Goal: Communication & Community: Answer question/provide support

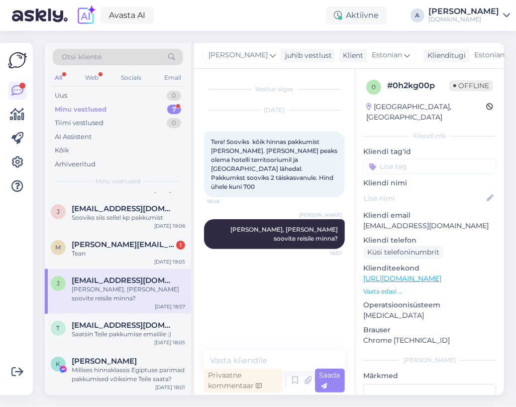
scroll to position [56, 0]
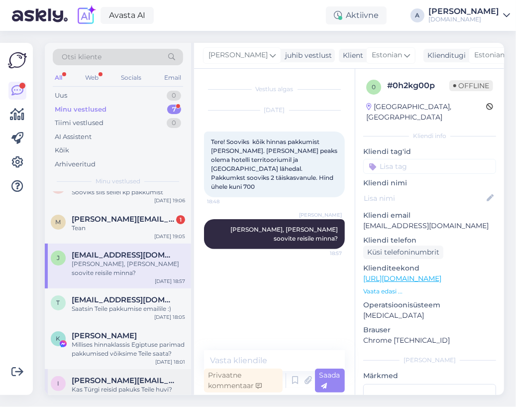
click at [133, 376] on span "[PERSON_NAME][EMAIL_ADDRESS][DOMAIN_NAME]" at bounding box center [124, 380] width 104 height 9
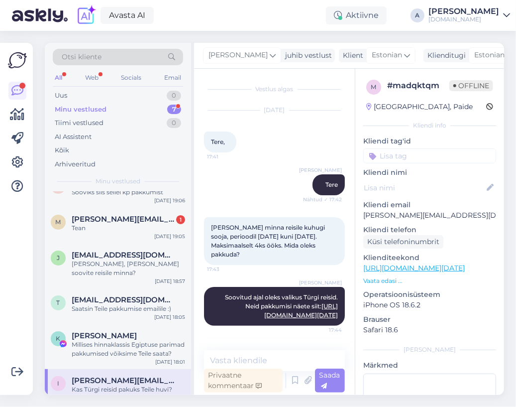
scroll to position [55, 0]
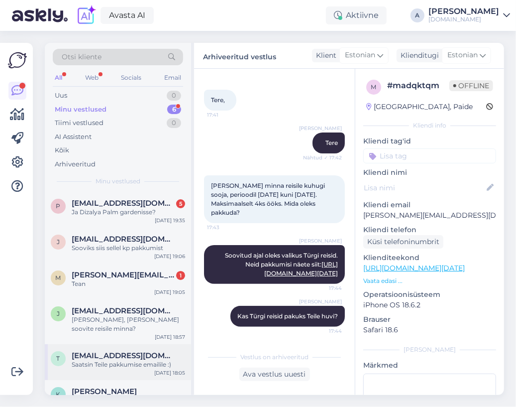
scroll to position [20, 0]
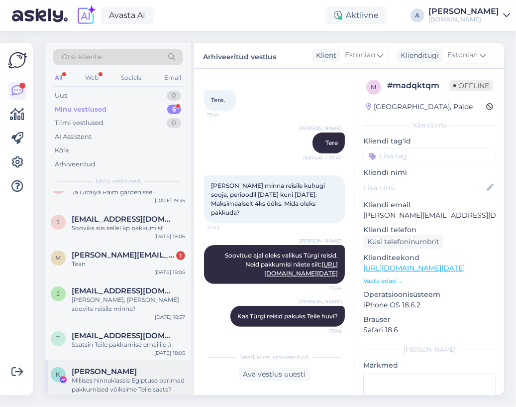
click at [149, 376] on div "Millises hinnaklassis Egiptuse parimad pakkumised võiksime Teile saata?" at bounding box center [129, 385] width 114 height 18
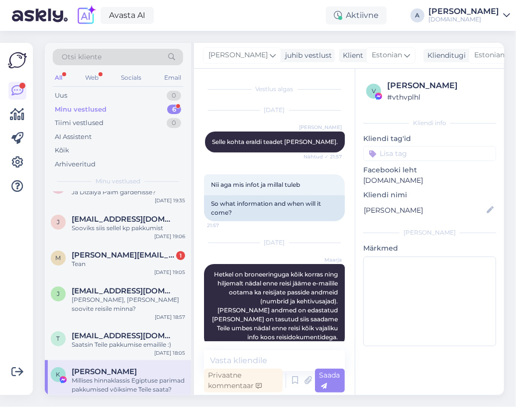
scroll to position [6249, 0]
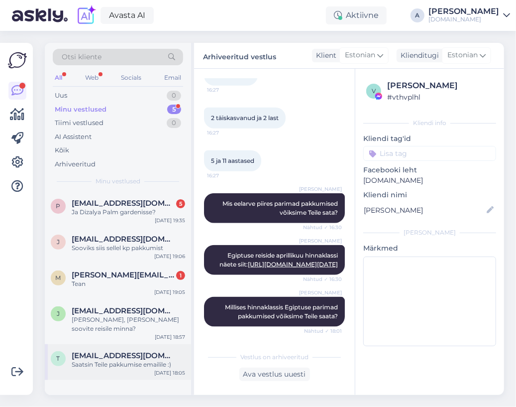
click at [147, 351] on div "[EMAIL_ADDRESS][DOMAIN_NAME]" at bounding box center [129, 355] width 114 height 9
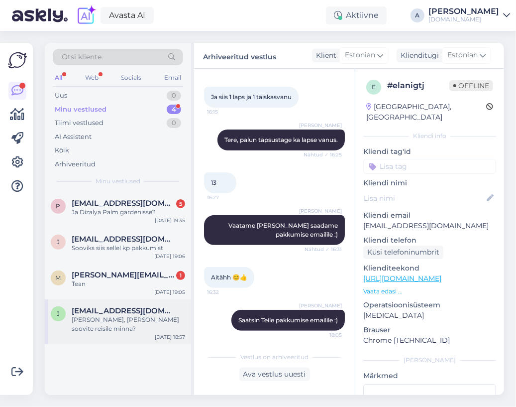
click at [188, 304] on div "J [EMAIL_ADDRESS][DOMAIN_NAME] [PERSON_NAME], [PERSON_NAME] soovite reisile min…" at bounding box center [118, 321] width 146 height 45
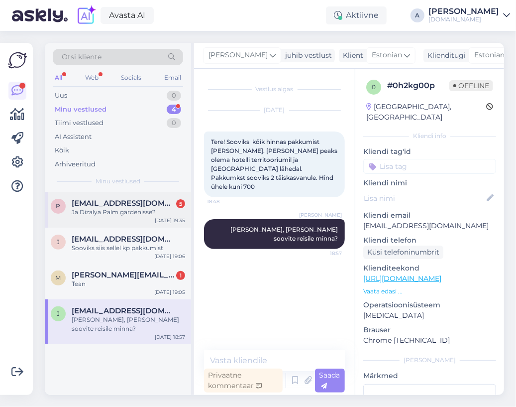
click at [154, 212] on div "Ja Dizalya Palm gardenisse?" at bounding box center [129, 212] width 114 height 9
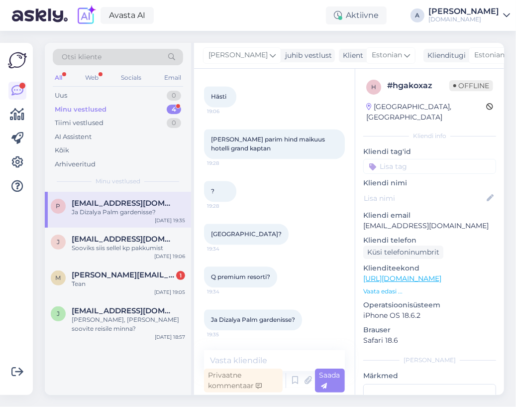
scroll to position [1117, 0]
click at [270, 360] on textarea at bounding box center [274, 360] width 141 height 21
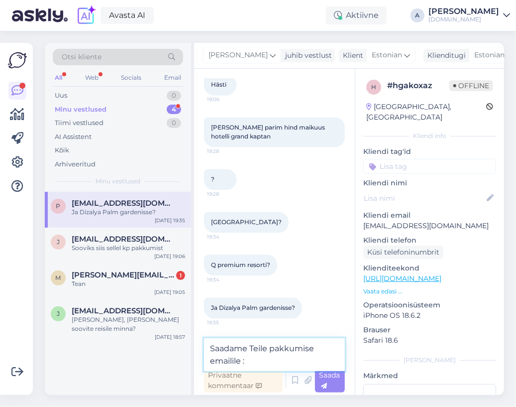
type textarea "Saadame Teile pakkumise emailile :)"
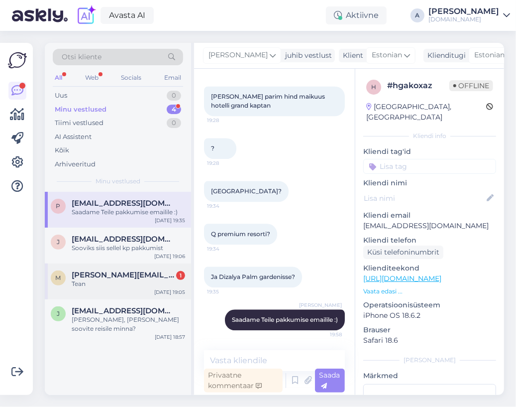
click at [115, 268] on div "m [PERSON_NAME][EMAIL_ADDRESS][PERSON_NAME][DOMAIN_NAME] 1 Tean [DATE] 19:05" at bounding box center [118, 281] width 146 height 36
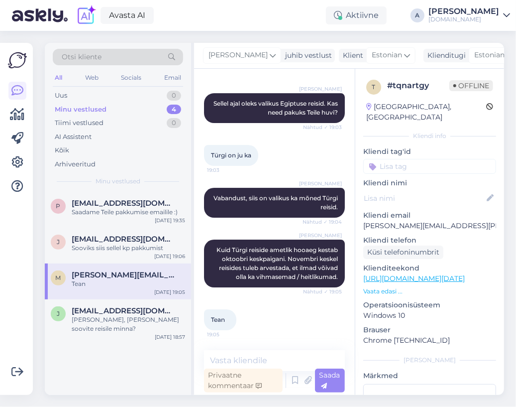
scroll to position [1701, 0]
click at [259, 354] on textarea at bounding box center [274, 360] width 141 height 21
type textarea "K"
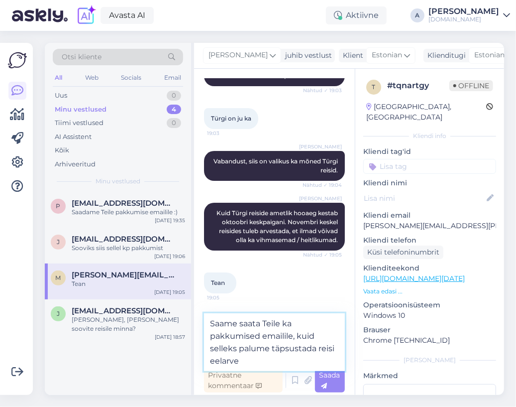
type textarea "Saame saata Teile ka pakkumised emailile, kuid selleks palume täpsustada reisi …"
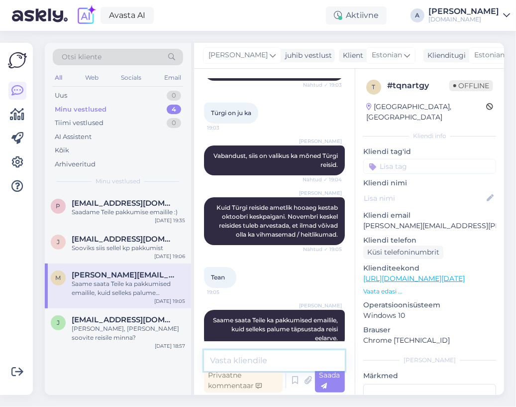
scroll to position [1762, 0]
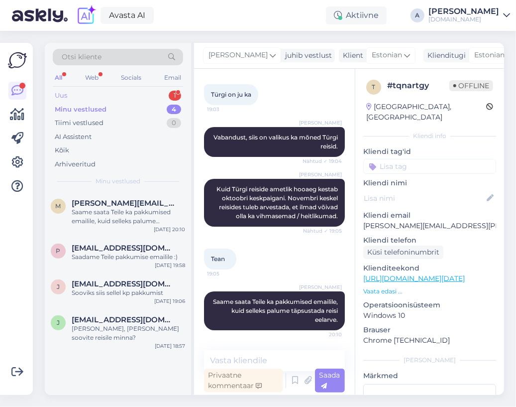
click at [136, 99] on div "Uus 1" at bounding box center [118, 96] width 130 height 14
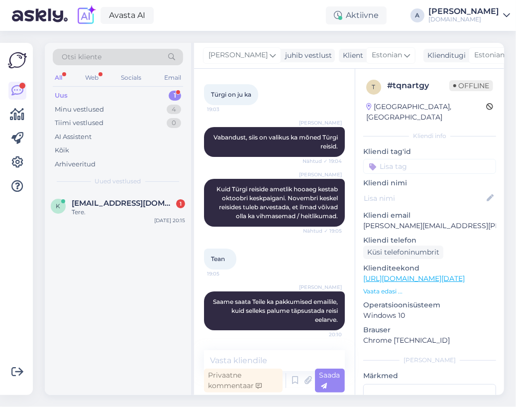
drag, startPoint x: 133, startPoint y: 183, endPoint x: 133, endPoint y: 201, distance: 17.9
click at [132, 183] on span "Uued vestlused" at bounding box center [118, 181] width 46 height 9
click at [134, 205] on span "[EMAIL_ADDRESS][DOMAIN_NAME]" at bounding box center [124, 203] width 104 height 9
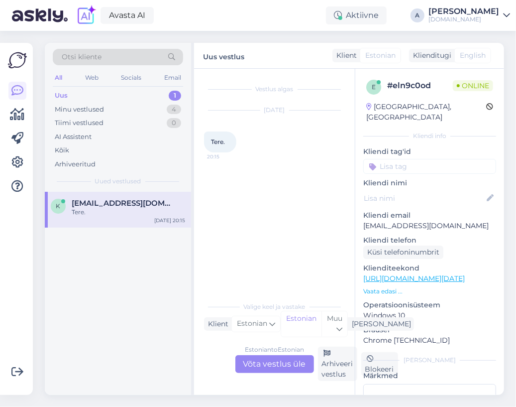
click at [265, 358] on div "Estonian to Estonian Võta vestlus üle" at bounding box center [275, 364] width 79 height 18
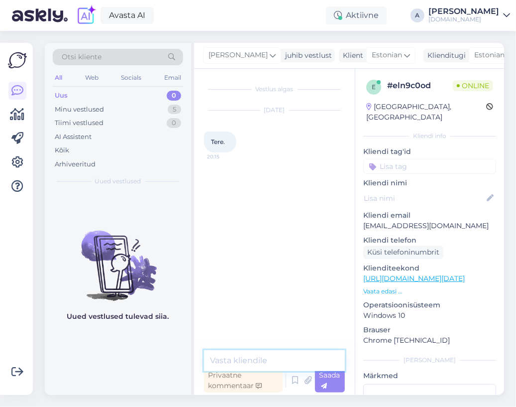
click at [268, 366] on textarea at bounding box center [274, 360] width 141 height 21
type textarea "Tere"
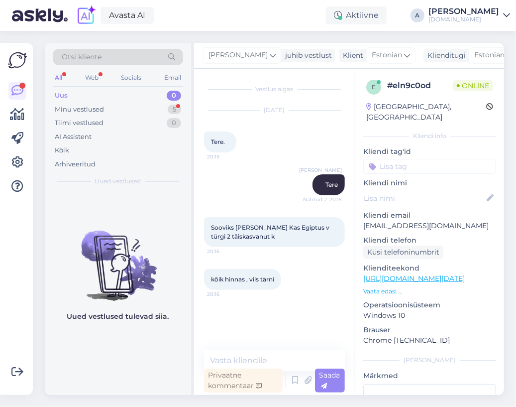
drag, startPoint x: 280, startPoint y: 344, endPoint x: 282, endPoint y: 352, distance: 8.2
click at [280, 346] on div "Vestlus algas [DATE] Tere. 20:15 [PERSON_NAME] ✓ 20:15 Sooviks [PERSON_NAME] Ka…" at bounding box center [274, 232] width 161 height 326
click at [282, 352] on textarea at bounding box center [274, 360] width 141 height 21
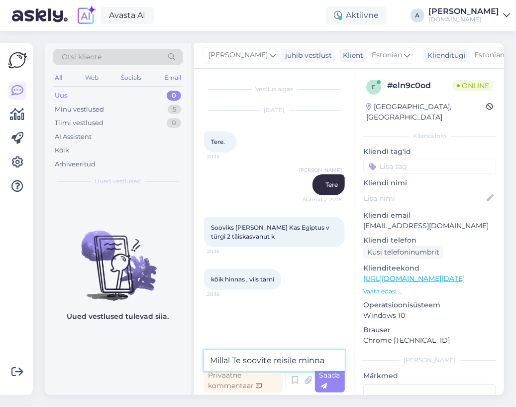
type textarea "Millal Te soovite reisile minna?"
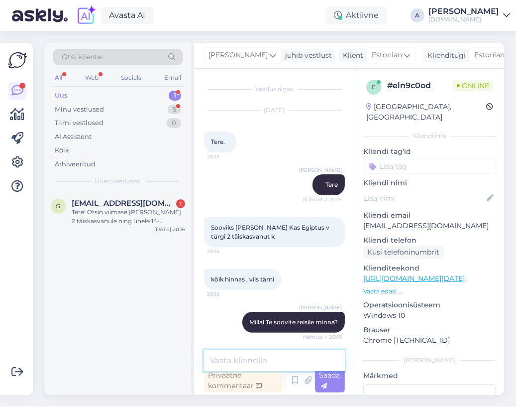
scroll to position [130, 0]
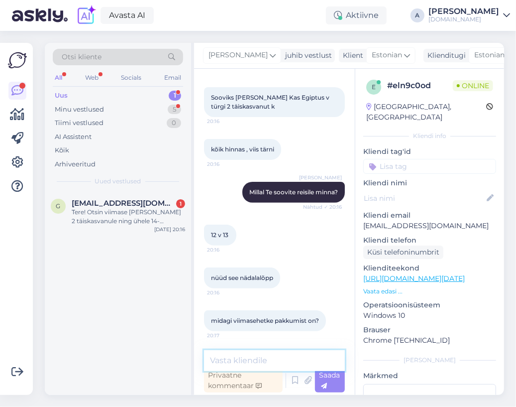
click at [243, 362] on textarea at bounding box center [274, 360] width 141 height 21
type textarea "V"
type textarea "A"
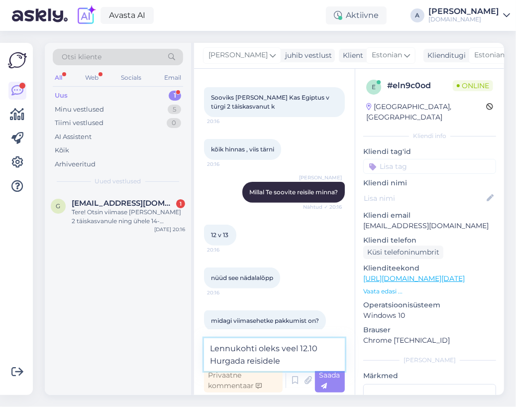
type textarea "Lennukohti oleks veel 12.10 Hurgada reisidele."
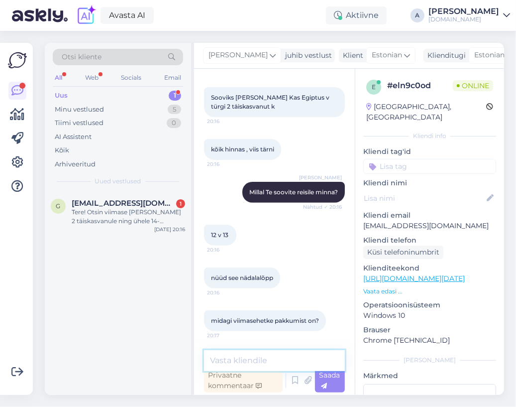
scroll to position [182, 0]
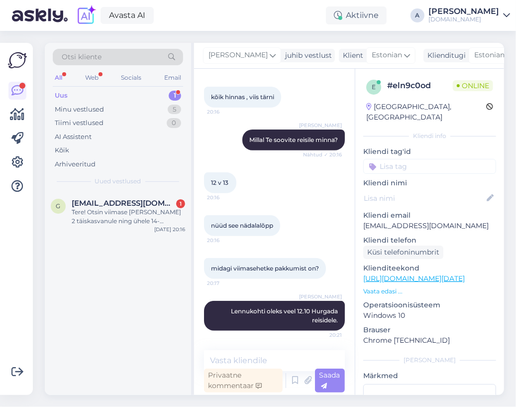
click at [436, 274] on link "[URL][DOMAIN_NAME][DATE]" at bounding box center [414, 278] width 102 height 9
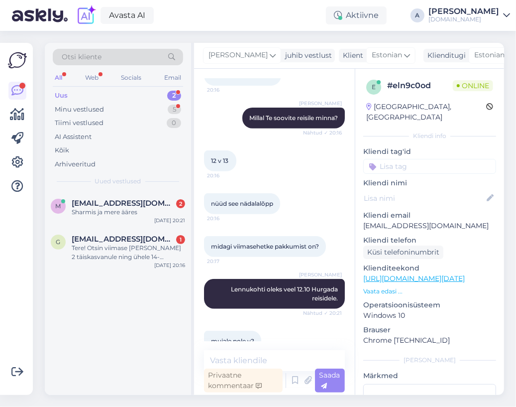
scroll to position [268, 0]
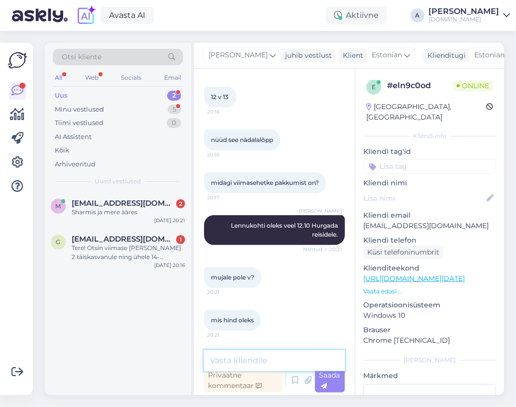
click at [269, 358] on textarea at bounding box center [274, 360] width 141 height 21
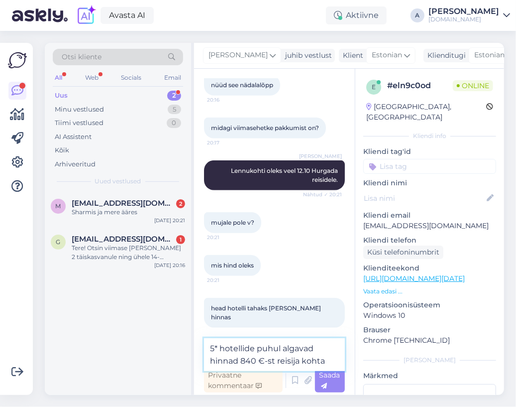
type textarea "5* hotellide puhul algavad hinnad 840 €-st reisija kohta."
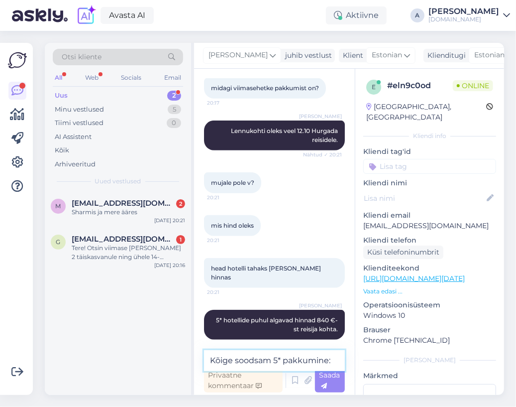
scroll to position [374, 0]
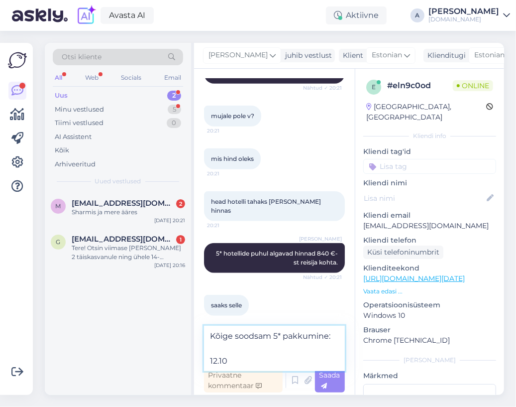
paste textarea "Steigenberger Aqua Magic 5*"
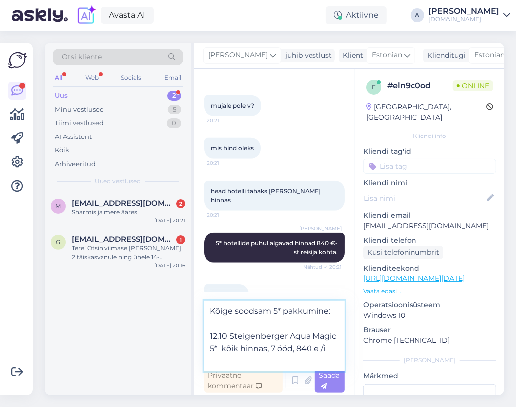
type textarea "Kõige soodsam 5* pakkumine: 12.10 Steigenberger Aqua Magic 5* kõik hinnas, 7 öö…"
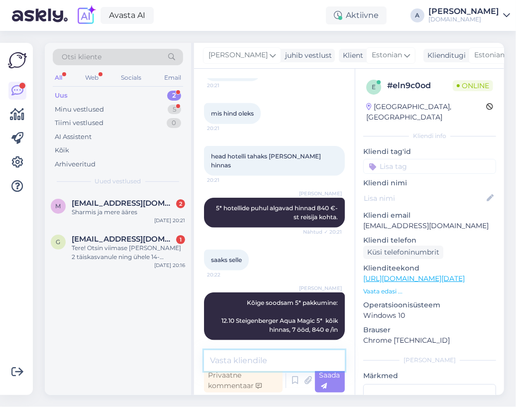
scroll to position [518, 0]
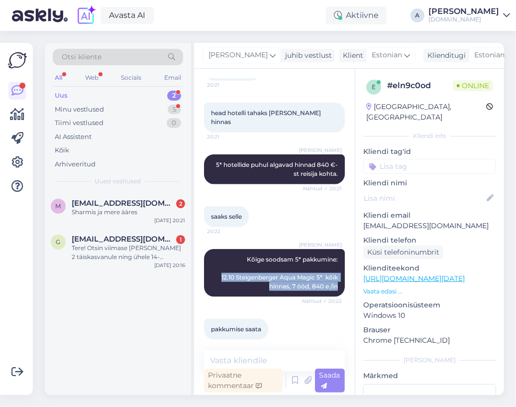
drag, startPoint x: 209, startPoint y: 270, endPoint x: 331, endPoint y: 276, distance: 122.2
click at [331, 276] on div "[PERSON_NAME] soodsam 5* pakkumine: 12.10 Steigenberger Aqua Magic 5* kõik hinn…" at bounding box center [274, 273] width 141 height 48
copy span "12.10 Steigenberger Aqua Magic 5* kõik hinnas, 7 ööd, 840 e /in"
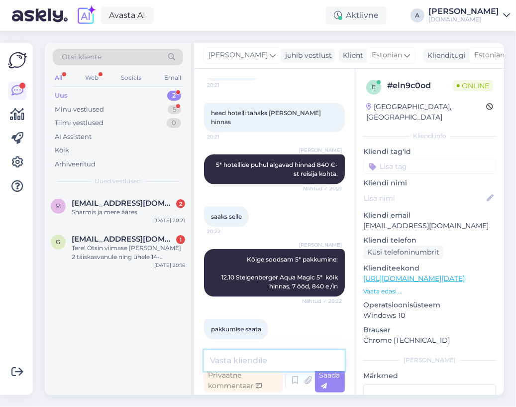
click at [272, 358] on textarea at bounding box center [274, 360] width 141 height 21
paste textarea "12.10 Steigenberger Aqua Magic 5* kõik hinnas, 7 ööd, 840 e /in"
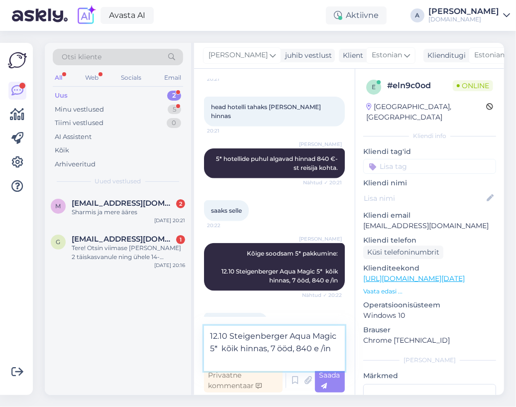
click at [320, 350] on textarea "12.10 Steigenberger Aqua Magic 5* kõik hinnas, 7 ööd, 840 e /in" at bounding box center [274, 348] width 141 height 45
type textarea "12.10 Steigenberger Aqua Magic 5* kõik hinnas, 7 ööd, 840 € /in"
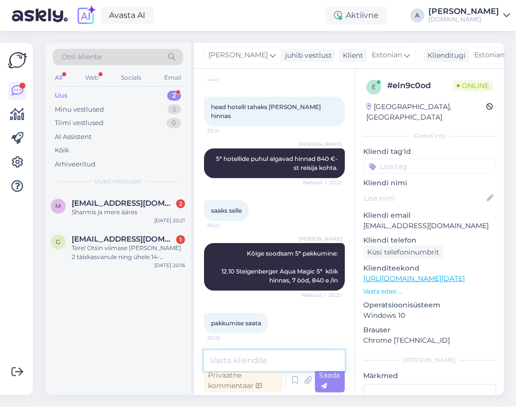
scroll to position [569, 0]
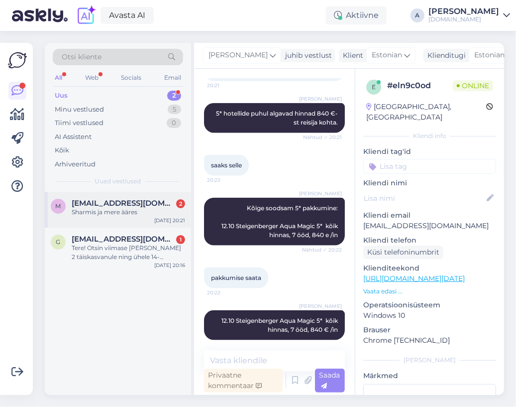
click at [127, 219] on div "m [PERSON_NAME][EMAIL_ADDRESS][DOMAIN_NAME] 2 Sharmis ja mere ääres [DATE] 20:21" at bounding box center [118, 210] width 146 height 36
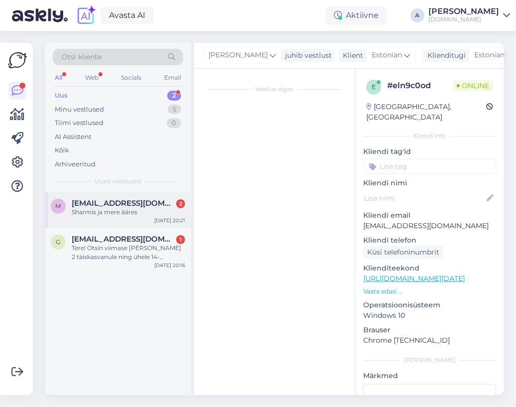
scroll to position [0, 0]
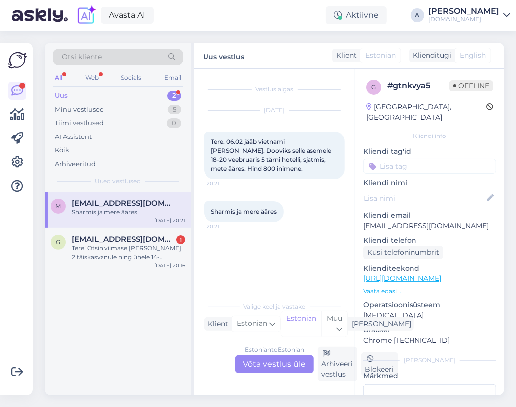
click at [281, 362] on div "Estonian to Estonian Võta vestlus üle" at bounding box center [275, 364] width 79 height 18
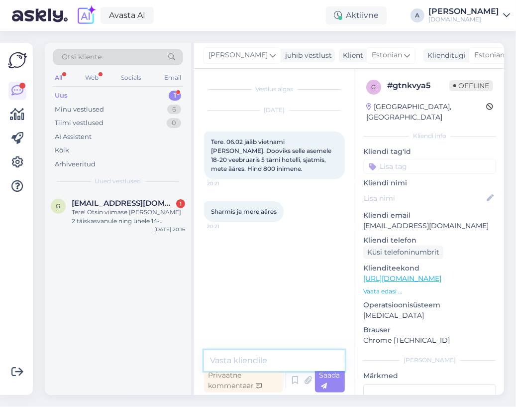
click at [279, 359] on textarea at bounding box center [274, 360] width 141 height 21
type textarea "T"
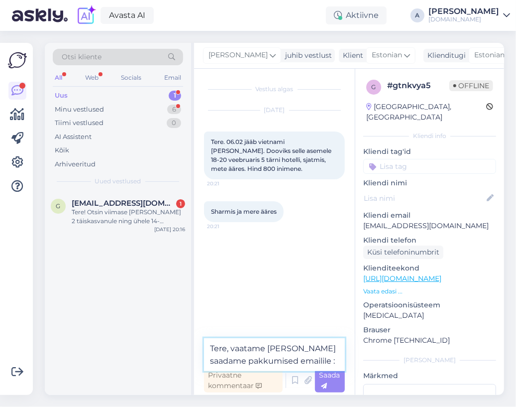
type textarea "Tere, vaatame [PERSON_NAME] saadame pakkumised emailile :)"
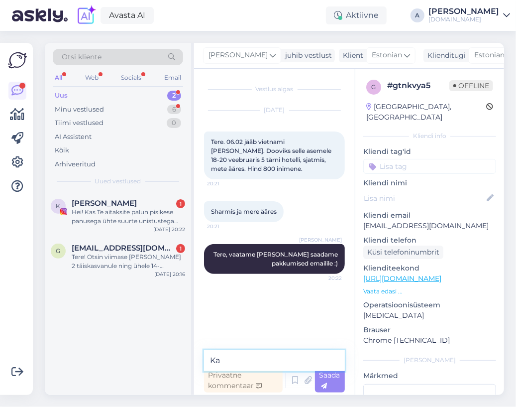
type textarea "K"
click at [129, 270] on div "g [EMAIL_ADDRESS][DOMAIN_NAME] 1 Tere! Otsin viimase [PERSON_NAME] 2 täiskasvan…" at bounding box center [118, 258] width 146 height 45
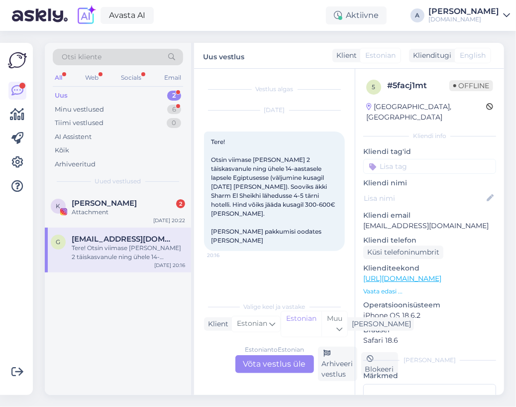
click at [268, 358] on div "Estonian to Estonian Võta vestlus üle" at bounding box center [275, 364] width 79 height 18
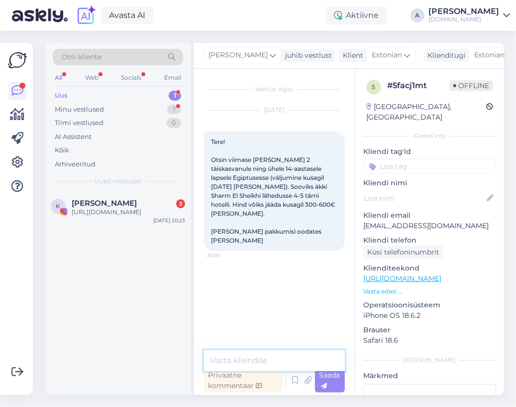
click at [264, 354] on textarea at bounding box center [274, 360] width 141 height 21
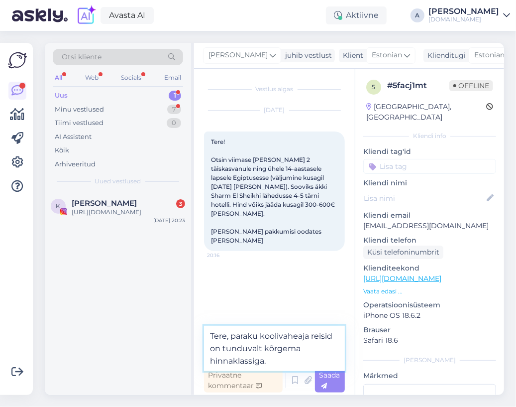
click at [222, 348] on textarea "Tere, paraku koolivaheaja reisid on tunduvalt kõrgema hinnaklassiga." at bounding box center [274, 348] width 141 height 45
type textarea "Tere, paraku koolivaheaja reisid on soovitust tunduvalt kõrgema hinnaklassiga."
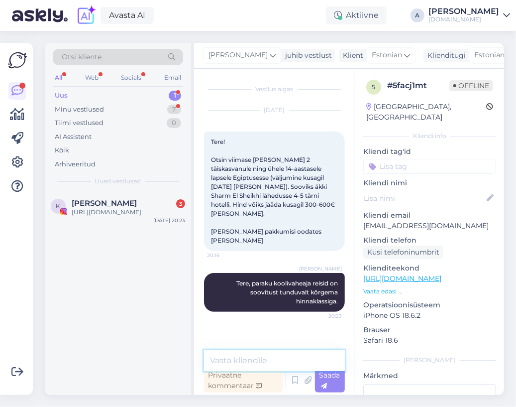
click at [319, 355] on textarea at bounding box center [274, 360] width 141 height 21
type textarea "H"
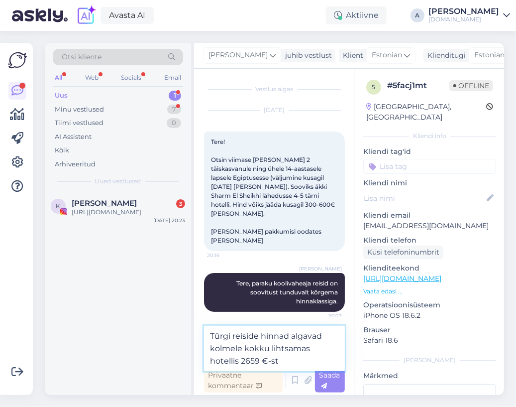
type textarea "Türgi reiside hinnad algavad kolmele kokku lihtsamas hotellis 2659 €-st."
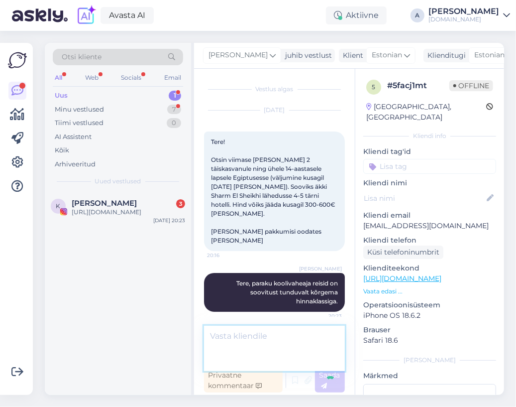
scroll to position [33, 0]
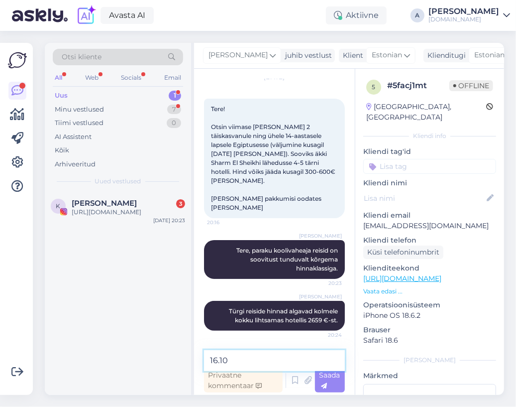
paste textarea "[GEOGRAPHIC_DATA] (5)"
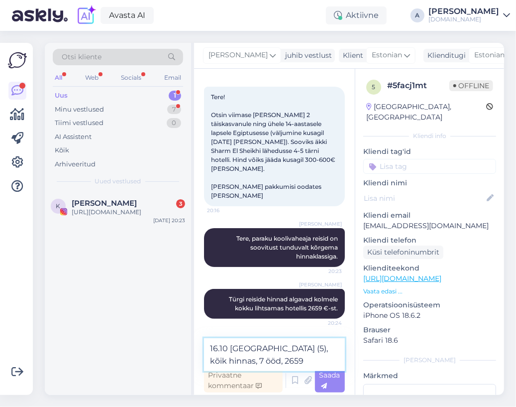
type textarea "16.10 [GEOGRAPHIC_DATA] (5), kõik hinnas, 7 ööd, 2659 €"
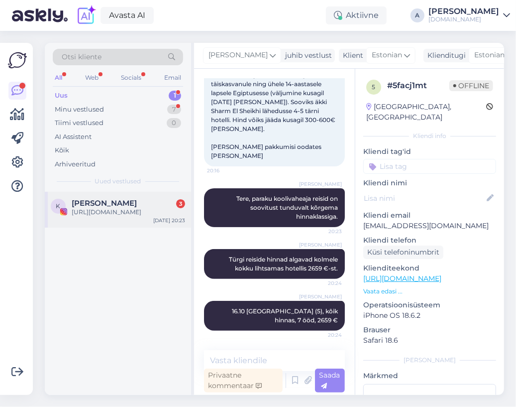
click at [126, 204] on span "[PERSON_NAME]" at bounding box center [104, 203] width 65 height 9
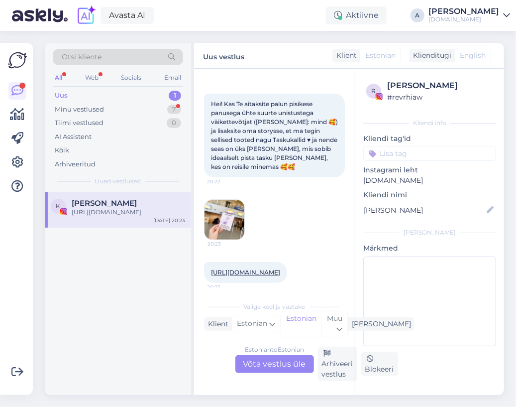
scroll to position [53, 0]
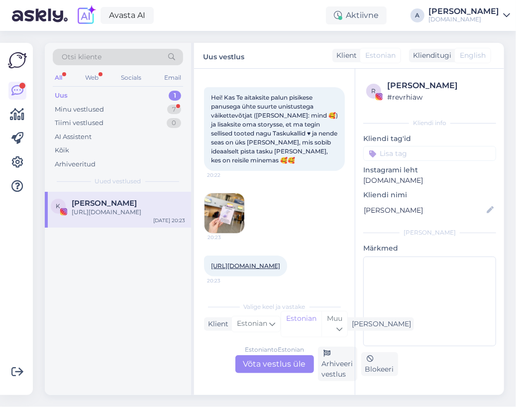
click at [232, 213] on img at bounding box center [225, 213] width 40 height 40
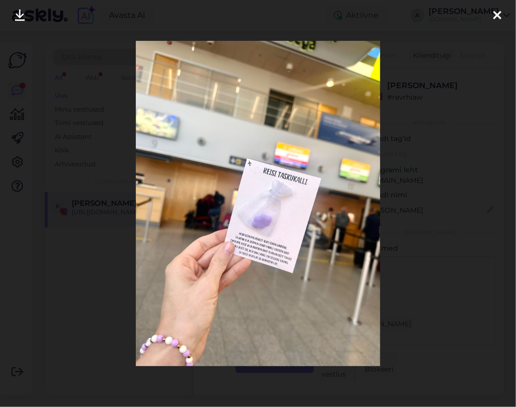
click at [436, 188] on div at bounding box center [258, 203] width 516 height 407
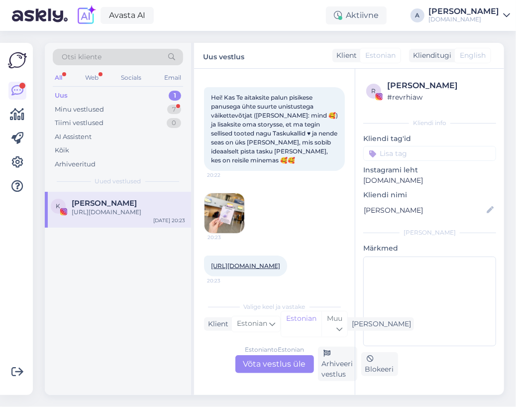
click at [293, 358] on div "Estonian to Estonian Võta vestlus üle" at bounding box center [275, 364] width 79 height 18
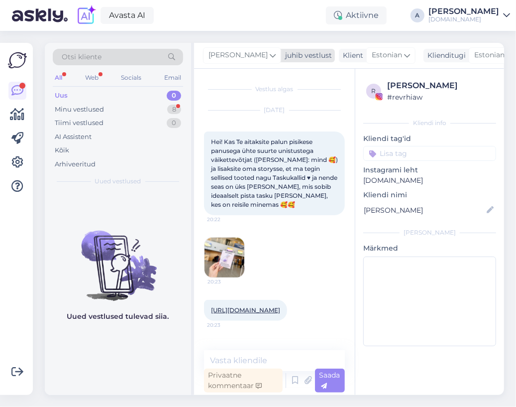
click at [229, 55] on span "[PERSON_NAME]" at bounding box center [238, 55] width 59 height 11
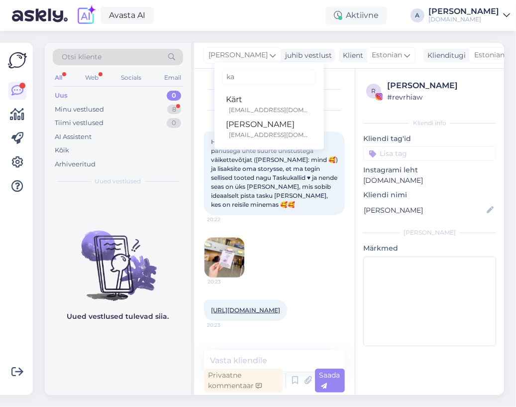
type input "k"
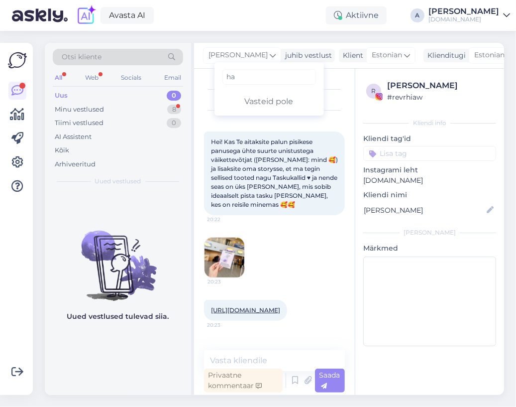
type input "h"
type input "kart"
click at [234, 102] on div "Kärt" at bounding box center [270, 100] width 86 height 12
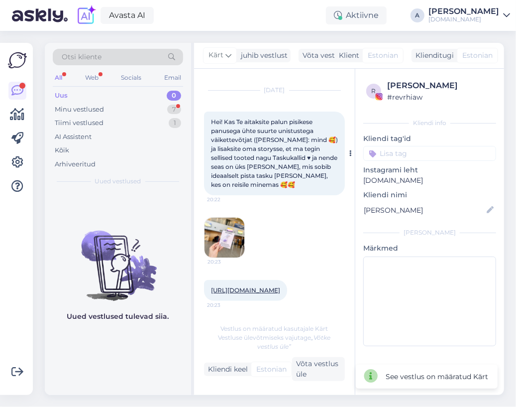
scroll to position [30, 0]
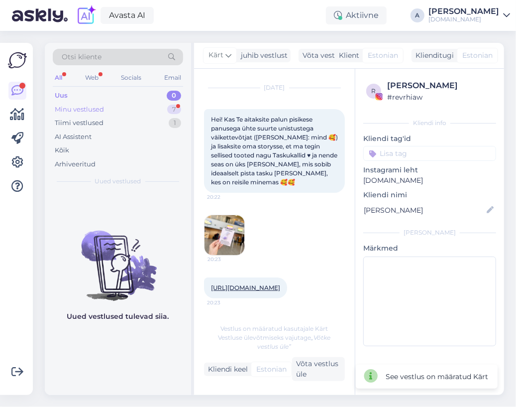
click at [172, 108] on div "7" at bounding box center [174, 110] width 14 height 10
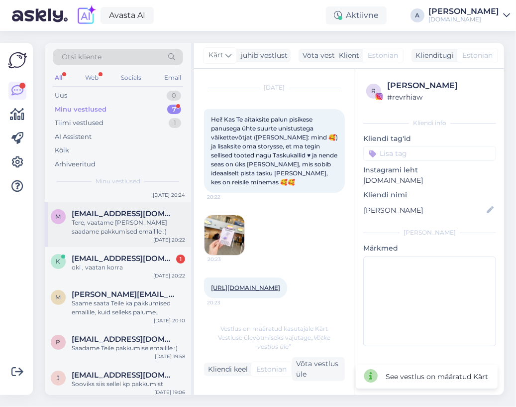
scroll to position [74, 0]
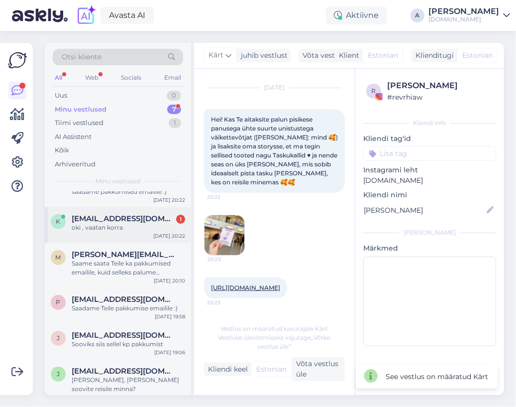
click at [157, 234] on div "[DATE] 20:22" at bounding box center [169, 235] width 32 height 7
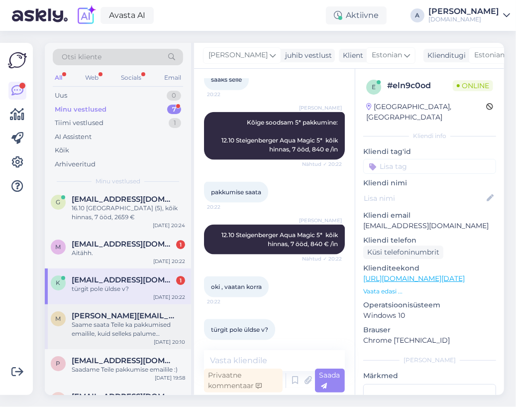
scroll to position [0, 0]
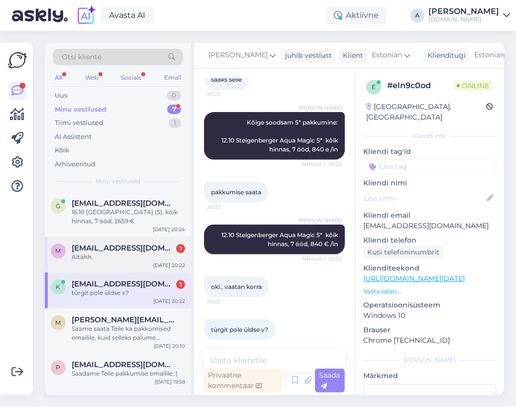
click at [151, 256] on div "Aitähh." at bounding box center [129, 256] width 114 height 9
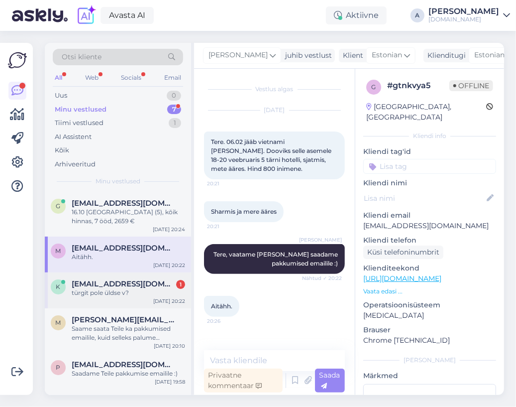
click at [154, 287] on span "[EMAIL_ADDRESS][DOMAIN_NAME]" at bounding box center [124, 283] width 104 height 9
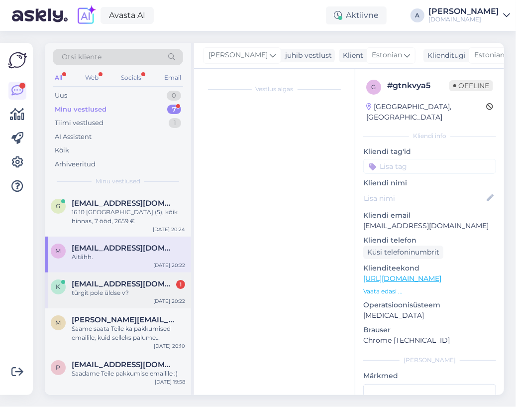
scroll to position [655, 0]
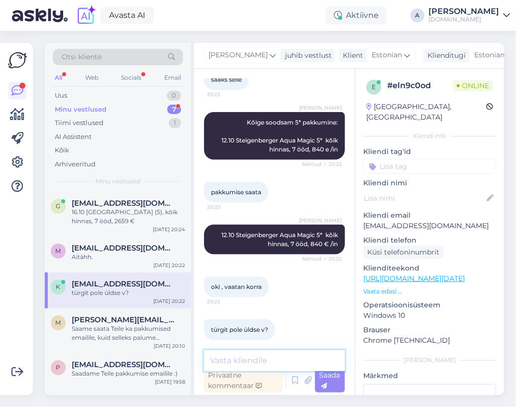
drag, startPoint x: 226, startPoint y: 361, endPoint x: 229, endPoint y: 352, distance: 9.9
click at [226, 361] on textarea at bounding box center [274, 360] width 141 height 21
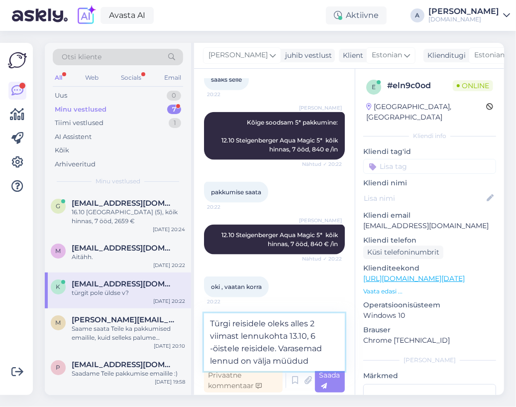
type textarea "Türgi reisidele oleks alles 2 viimast lennukohta 13.10, 6 -öistele reisidele. V…"
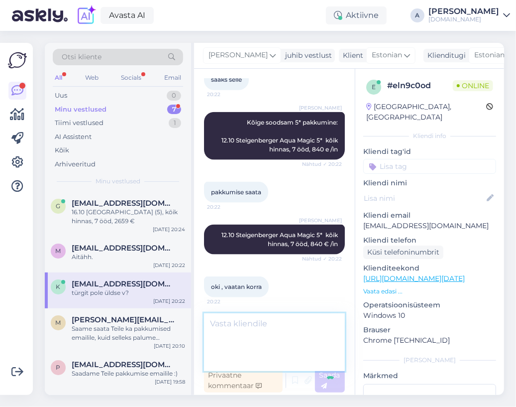
scroll to position [715, 0]
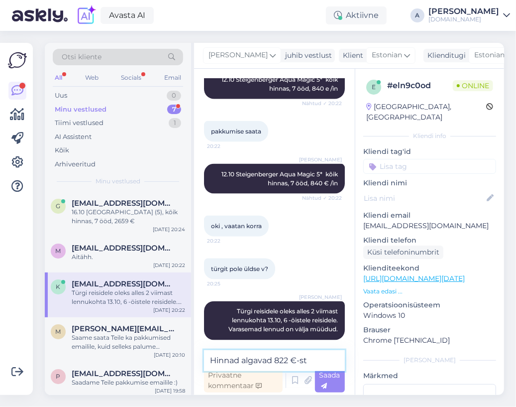
type textarea "Hinnad algavad 822 €-st."
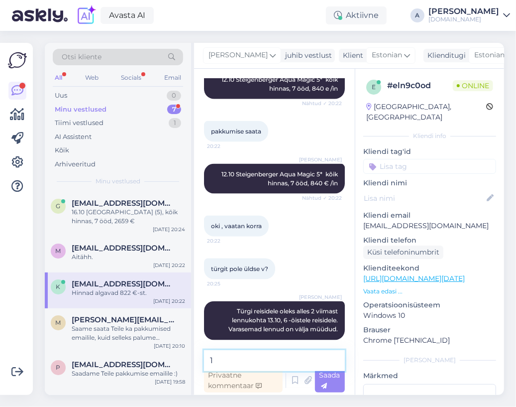
scroll to position [758, 0]
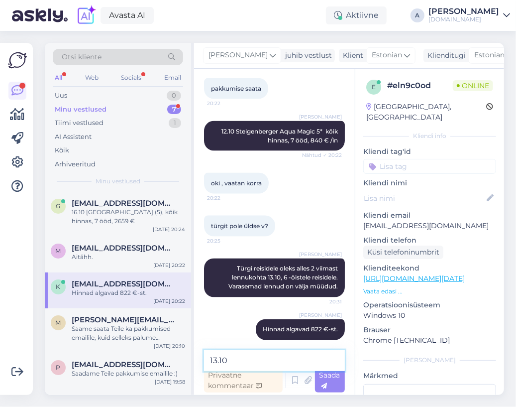
paste textarea "[GEOGRAPHIC_DATA]"
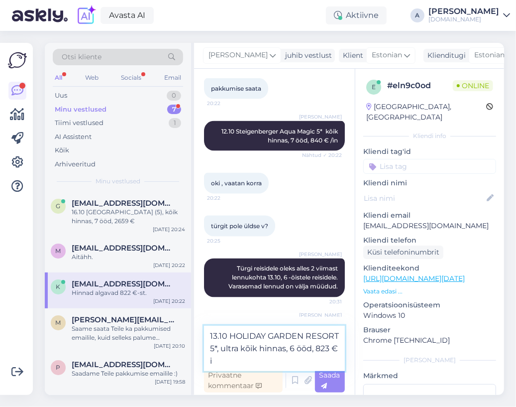
type textarea "13.10 HOLIDAY GARDEN RESORT 5*, ultra kõik hinnas, 6 ööd, 823 € in"
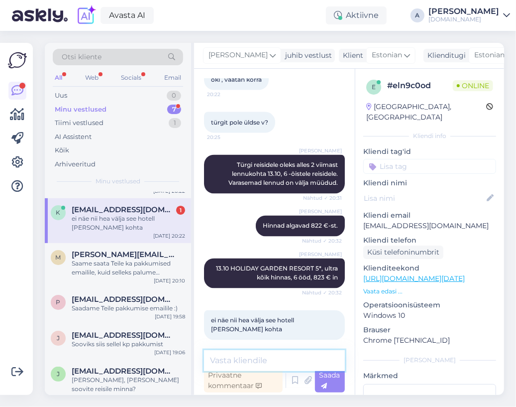
scroll to position [861, 0]
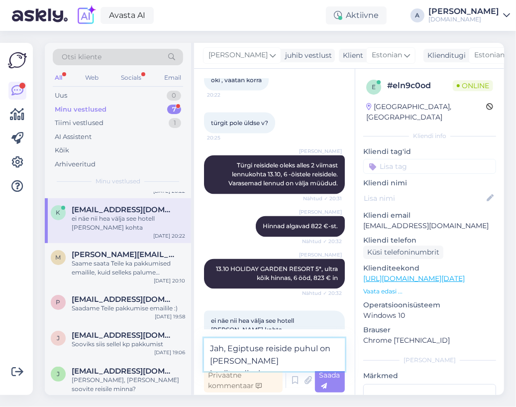
type textarea "Jah, Egiptuse reiside puhul on [PERSON_NAME] kvaliteedisuhe parem."
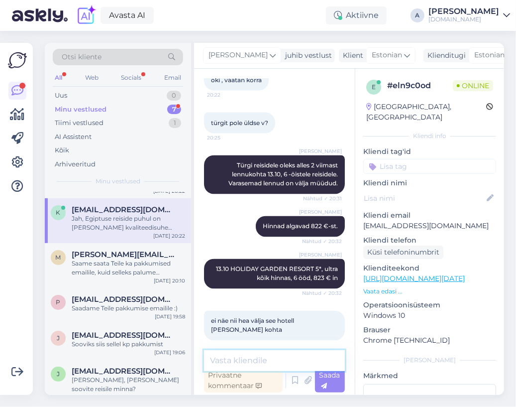
scroll to position [914, 0]
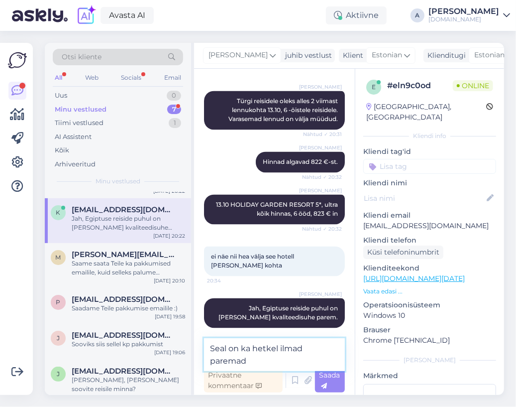
type textarea "Seal on ka hetkel ilmad paremad."
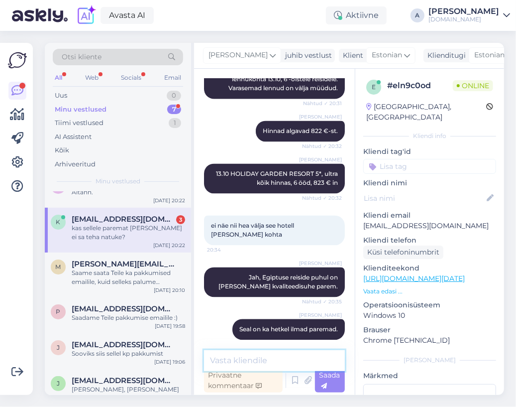
scroll to position [74, 0]
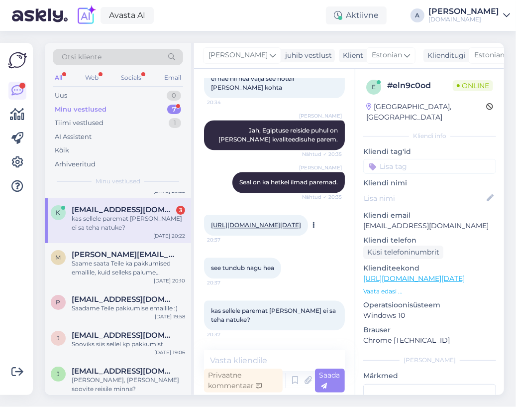
click at [301, 221] on link "[URL][DOMAIN_NAME][DATE]" at bounding box center [256, 224] width 90 height 7
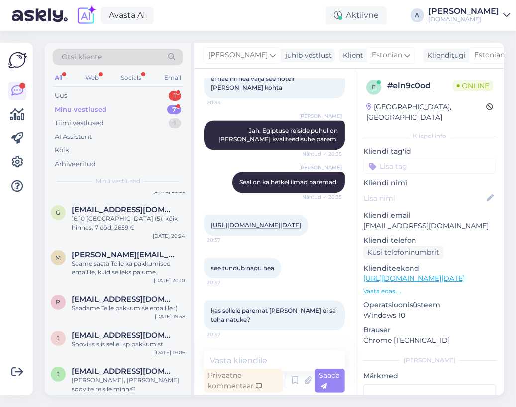
drag, startPoint x: 311, startPoint y: 216, endPoint x: 202, endPoint y: 209, distance: 108.8
click at [202, 209] on div "Vestlus algas [DATE] Tere. 20:15 [PERSON_NAME] ✓ 20:15 Sooviks [PERSON_NAME] Ka…" at bounding box center [274, 232] width 161 height 326
copy link "[URL][DOMAIN_NAME][DATE]"
click at [281, 364] on textarea at bounding box center [274, 360] width 141 height 21
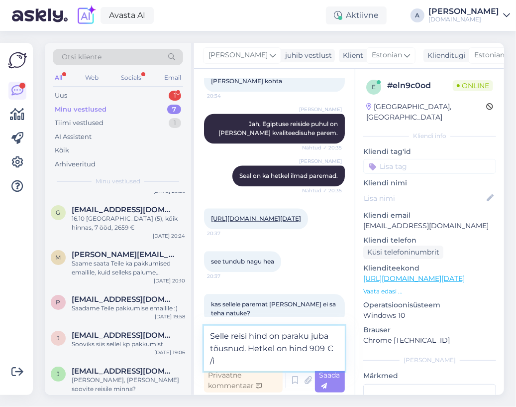
type textarea "Selle reisi hind on paraku juba tõusnud. Hetkel on hind 909 € /in"
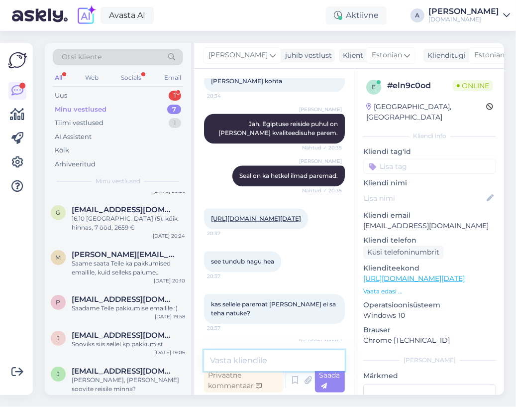
scroll to position [1162, 0]
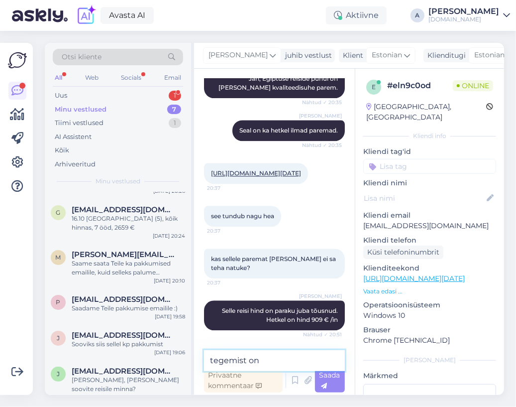
paste textarea "Premium Sea View Suit"
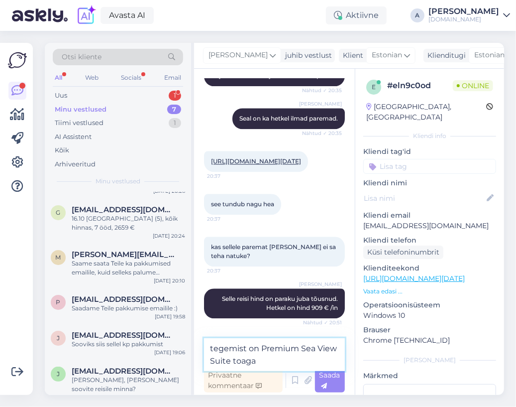
type textarea "tegemist on Premium Sea View Suite toaga."
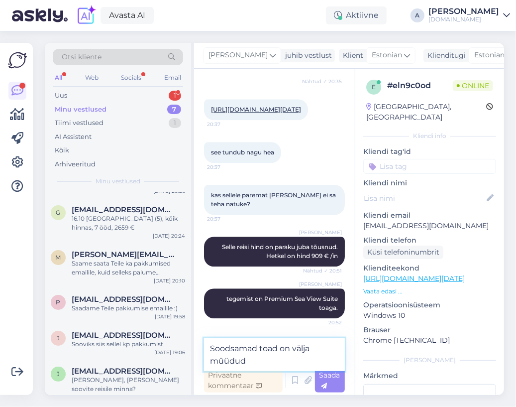
type textarea "Soodsamad toad on välja müüdud."
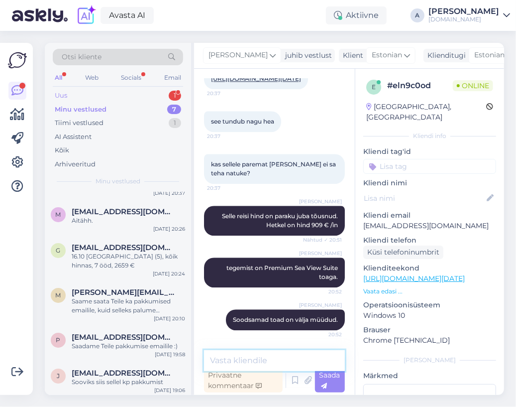
scroll to position [0, 0]
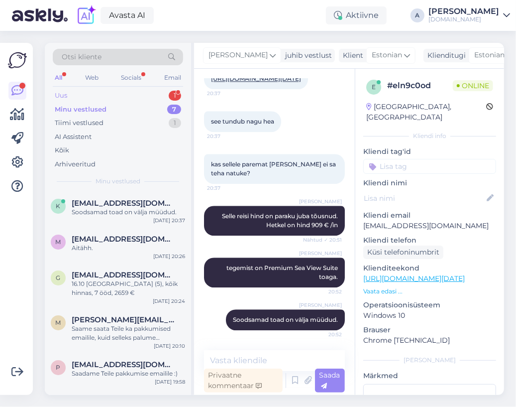
click at [136, 94] on div "Uus 1" at bounding box center [118, 96] width 130 height 14
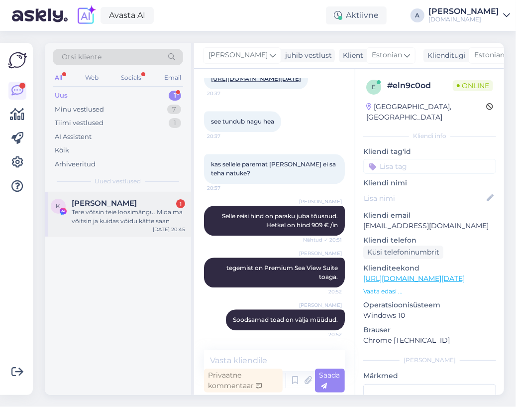
click at [146, 219] on div "Tere võtsin teie loosimängu. Mida ma võitsin ja kuidas võidu kätte saan" at bounding box center [129, 217] width 114 height 18
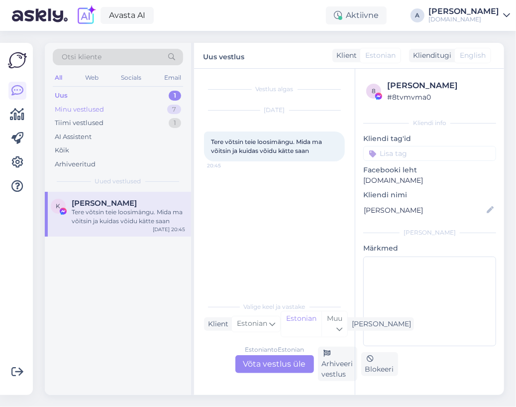
click at [147, 112] on div "Minu vestlused 7" at bounding box center [118, 110] width 130 height 14
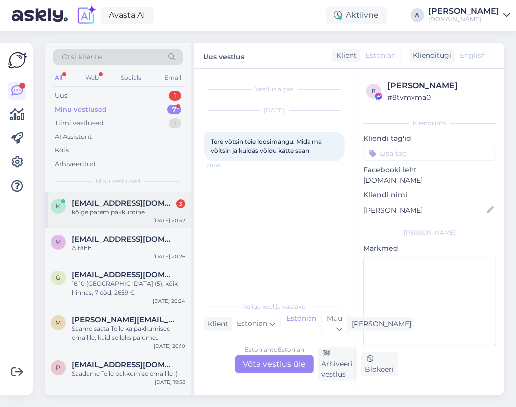
click at [147, 204] on span "[EMAIL_ADDRESS][DOMAIN_NAME]" at bounding box center [124, 203] width 104 height 9
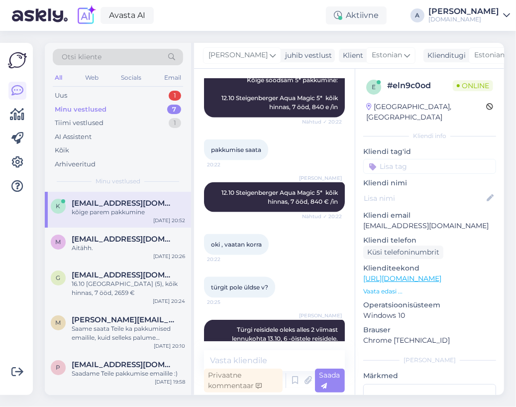
scroll to position [688, 0]
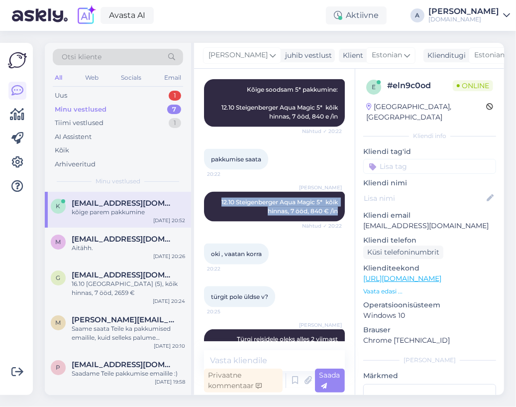
copy span "12.10 Steigenberger Aqua Magic 5* kõik hinnas, 7 ööd, 840 € /in"
drag, startPoint x: 210, startPoint y: 191, endPoint x: 329, endPoint y: 207, distance: 120.6
click at [329, 207] on div "[PERSON_NAME] 12.10 Steigenberger Aqua Magic 5* kõik hinnas, 7 ööd, 840 € /in N…" at bounding box center [274, 207] width 141 height 30
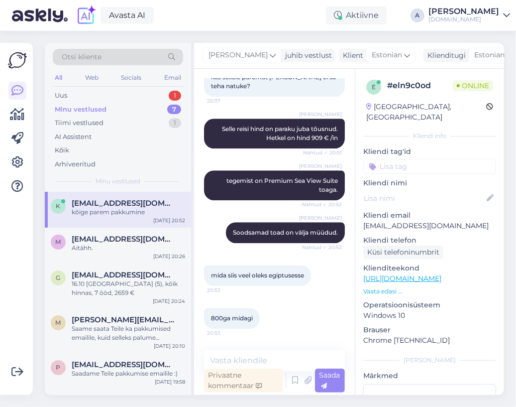
scroll to position [1385, 0]
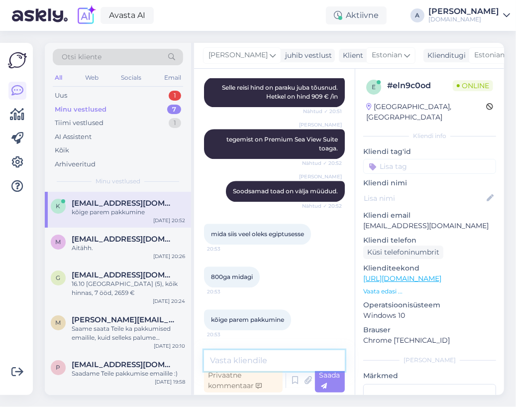
click at [269, 353] on textarea at bounding box center [274, 360] width 141 height 21
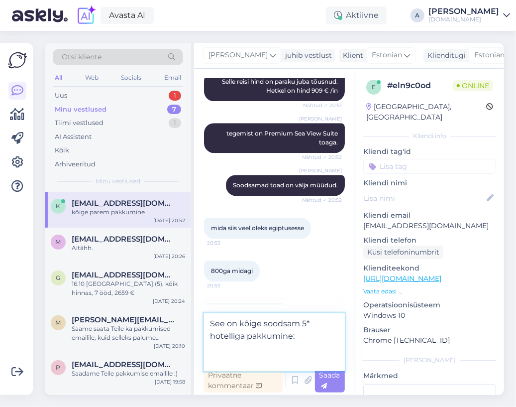
paste textarea "12.10 Steigenberger Aqua Magic 5* kõik hinnas, 7 ööd, 840 € /in"
type textarea "See on kõige soodsam 5* hotelliga pakkumine: 12.10 Steigenberger Aqua Magic 5* …"
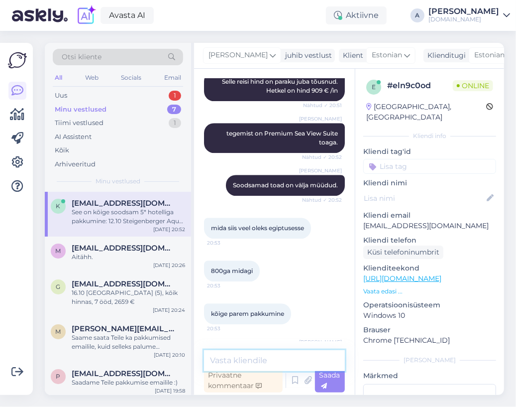
scroll to position [1464, 0]
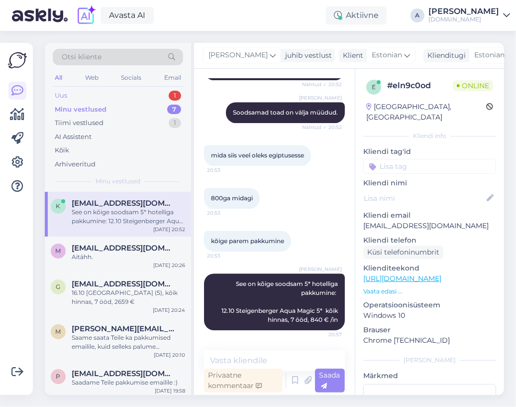
click at [137, 94] on div "Uus 1" at bounding box center [118, 96] width 130 height 14
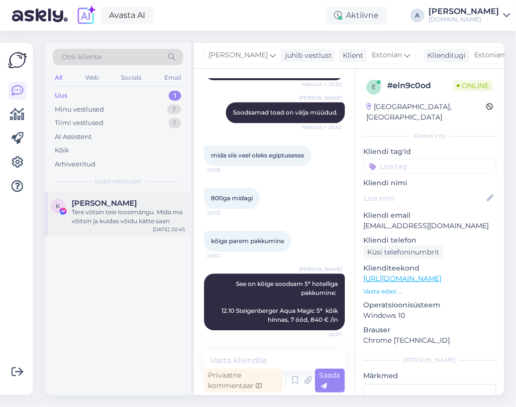
click at [139, 208] on div "Tere võtsin teie loosimängu. Mida ma võitsin ja kuidas võidu kätte saan" at bounding box center [129, 217] width 114 height 18
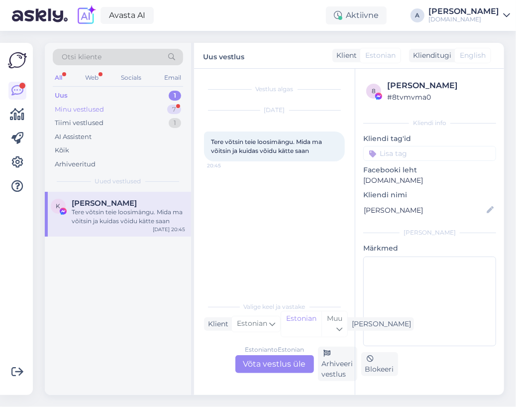
click at [156, 105] on div "Minu vestlused 7" at bounding box center [118, 110] width 130 height 14
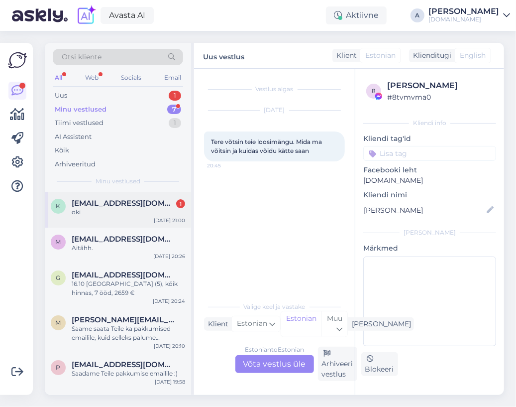
click at [157, 197] on div "k [EMAIL_ADDRESS][DOMAIN_NAME] 1 oki [DATE] 21:00" at bounding box center [118, 210] width 146 height 36
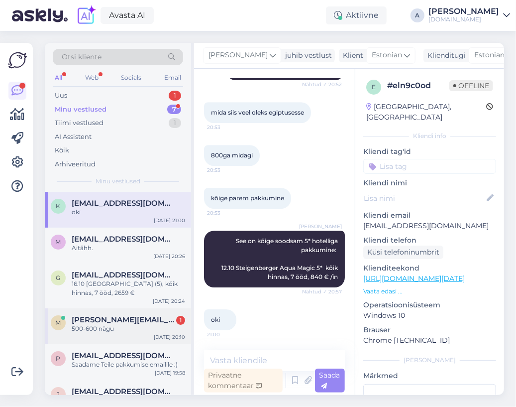
click at [152, 319] on span "[PERSON_NAME][EMAIL_ADDRESS][PERSON_NAME][DOMAIN_NAME]" at bounding box center [124, 319] width 104 height 9
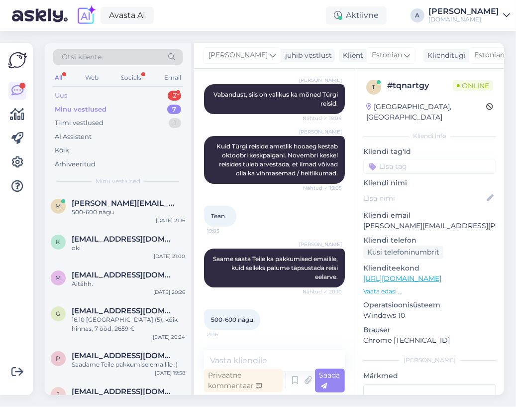
click at [154, 97] on div "Uus 2" at bounding box center [118, 96] width 130 height 14
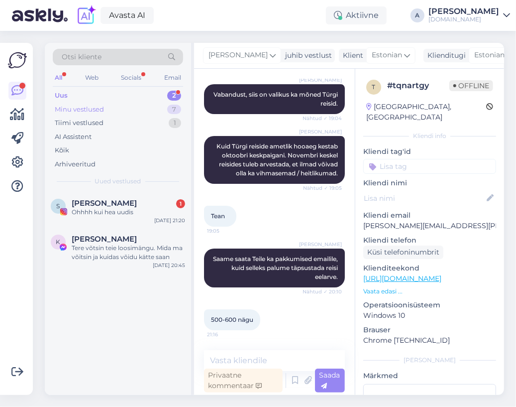
click at [149, 105] on div "Minu vestlused 7" at bounding box center [118, 110] width 130 height 14
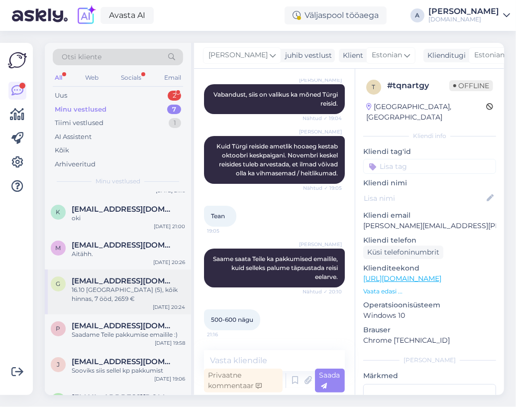
scroll to position [56, 0]
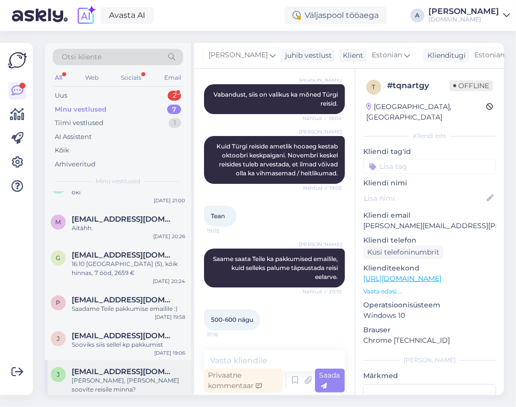
click at [148, 380] on div "[PERSON_NAME], [PERSON_NAME] soovite reisile minna?" at bounding box center [129, 385] width 114 height 18
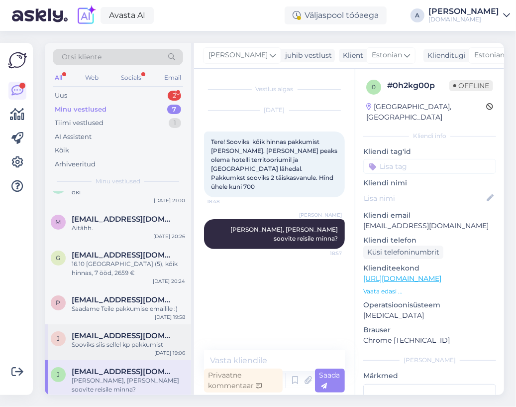
click at [149, 342] on div "Sooviks siis sellel kp pakkumist" at bounding box center [129, 344] width 114 height 9
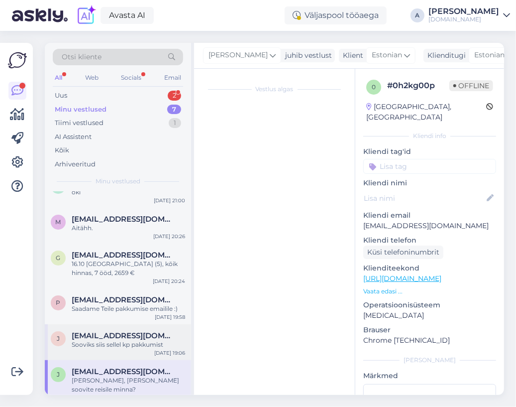
scroll to position [115, 0]
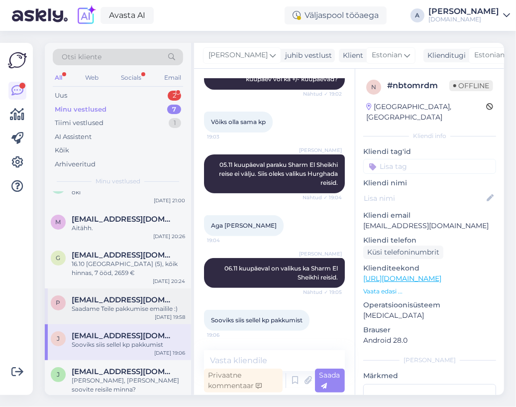
click at [146, 312] on div "Saadame Teile pakkumise emailile :)" at bounding box center [129, 308] width 114 height 9
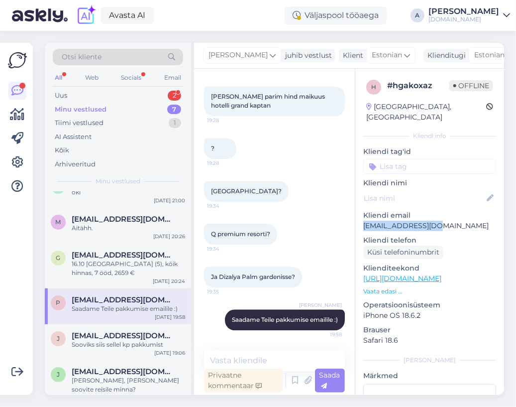
drag, startPoint x: 429, startPoint y: 214, endPoint x: 332, endPoint y: 196, distance: 98.2
click at [361, 217] on div "h # hgakoxaz Offline [GEOGRAPHIC_DATA], [GEOGRAPHIC_DATA] Kliendi info Kliendi …" at bounding box center [429, 279] width 149 height 420
copy p "[EMAIL_ADDRESS][DOMAIN_NAME]"
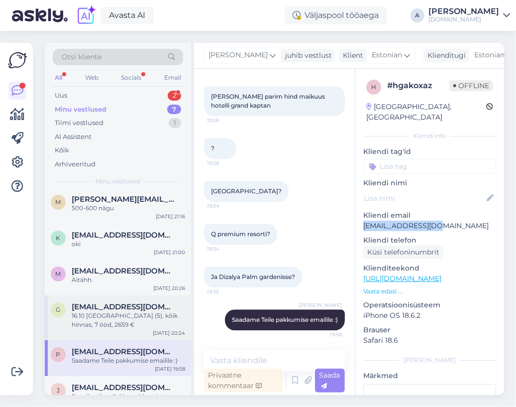
scroll to position [0, 0]
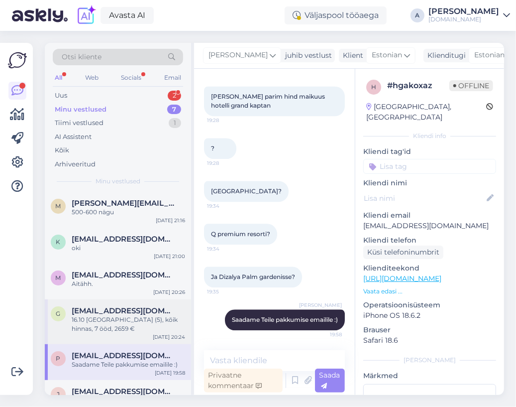
click at [139, 322] on div "16.10 [GEOGRAPHIC_DATA] (5), kõik hinnas, 7 ööd, 2659 €" at bounding box center [129, 324] width 114 height 18
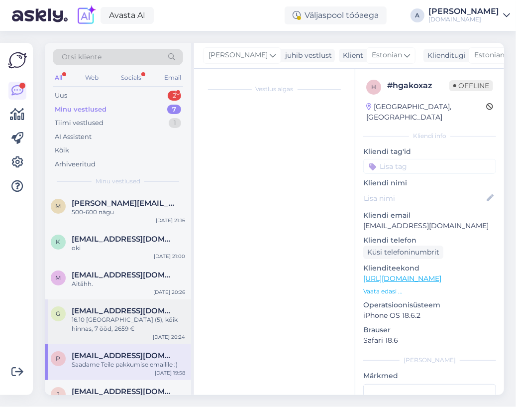
scroll to position [85, 0]
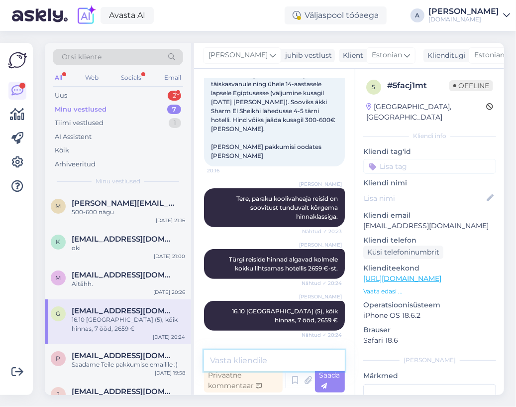
click at [256, 363] on textarea at bounding box center [274, 360] width 141 height 21
type textarea "Kas see hinnaklass sobiks Teile?"
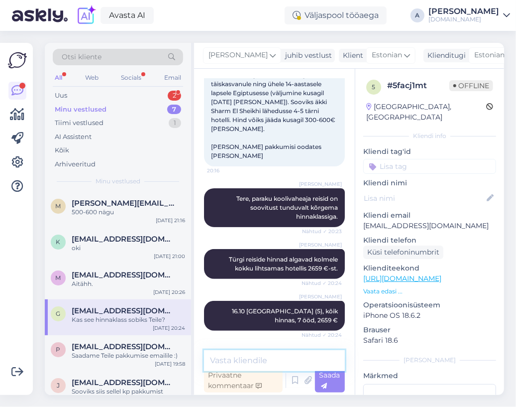
scroll to position [127, 0]
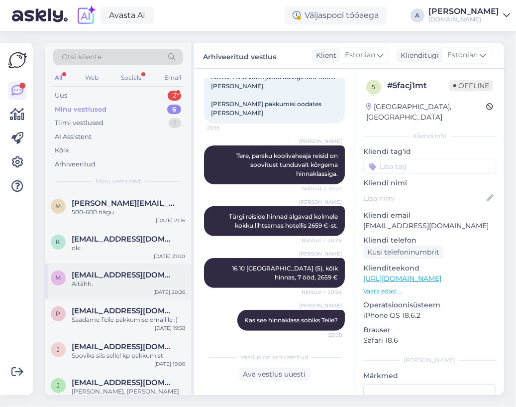
click at [147, 287] on div "Aitähh." at bounding box center [129, 283] width 114 height 9
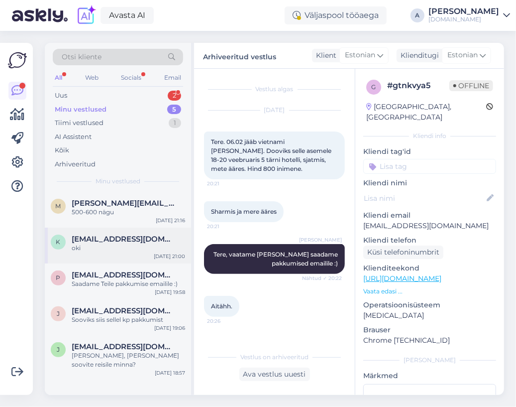
click at [151, 238] on span "[EMAIL_ADDRESS][DOMAIN_NAME]" at bounding box center [124, 239] width 104 height 9
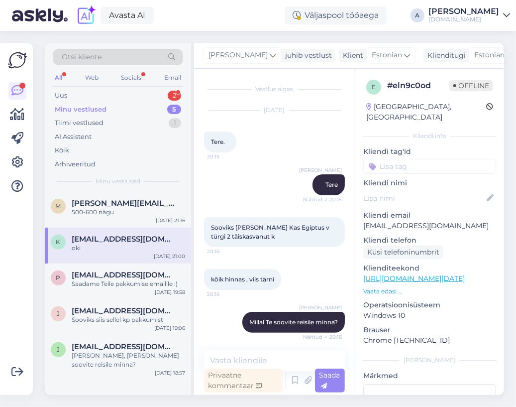
scroll to position [1507, 0]
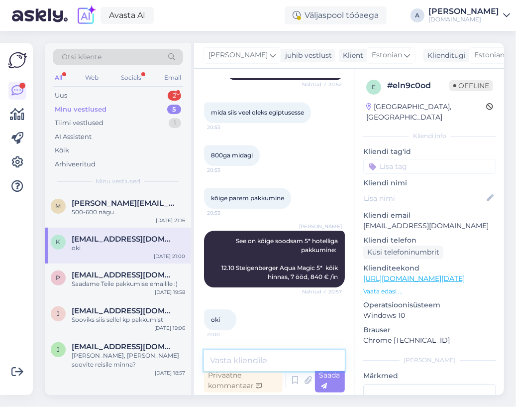
click at [290, 369] on textarea at bounding box center [274, 360] width 141 height 21
type textarea "Kas see [PERSON_NAME] sobiks Teile?"
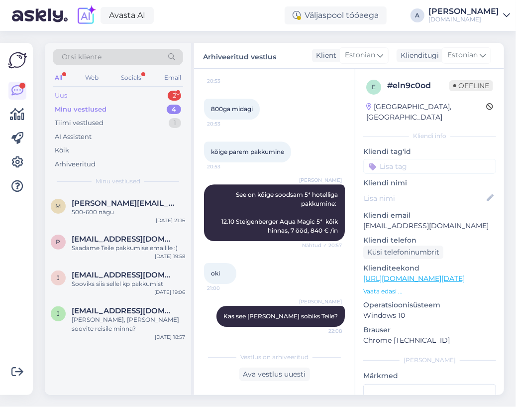
click at [165, 92] on div "Uus 2" at bounding box center [118, 96] width 130 height 14
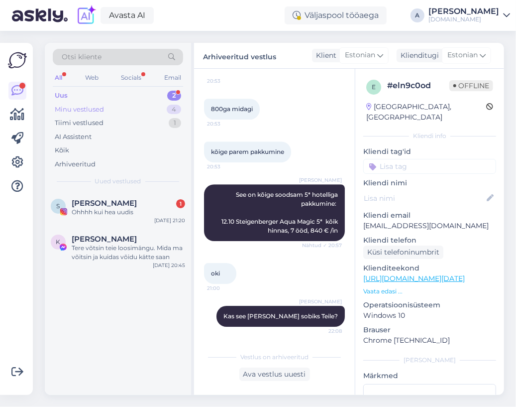
click at [164, 106] on div "Minu vestlused 4" at bounding box center [118, 110] width 130 height 14
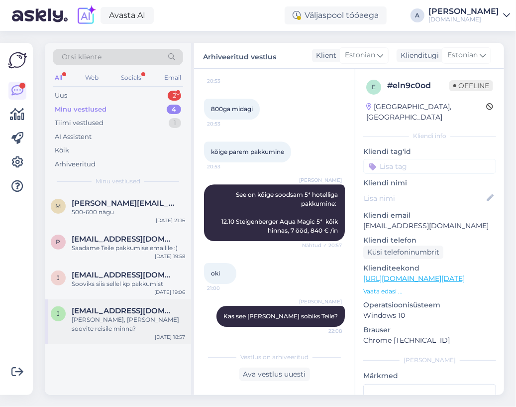
click at [131, 309] on span "[EMAIL_ADDRESS][DOMAIN_NAME]" at bounding box center [124, 310] width 104 height 9
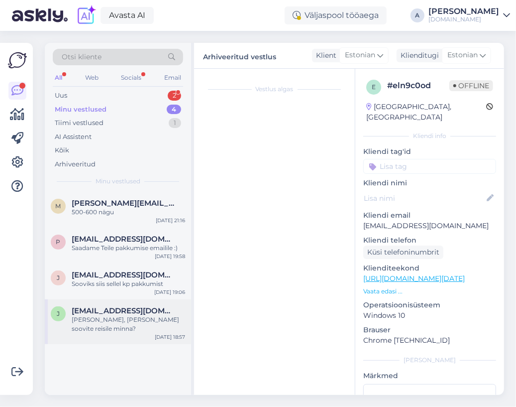
scroll to position [0, 0]
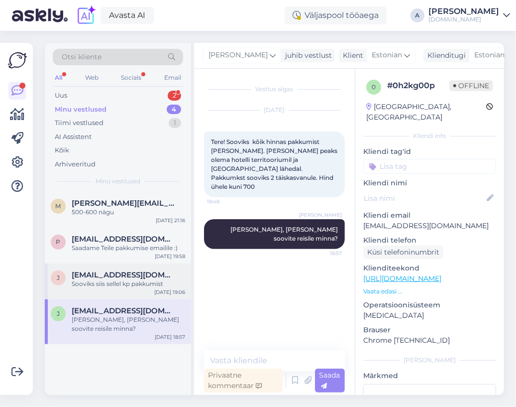
click at [134, 285] on div "Sooviks siis sellel kp pakkumist" at bounding box center [129, 283] width 114 height 9
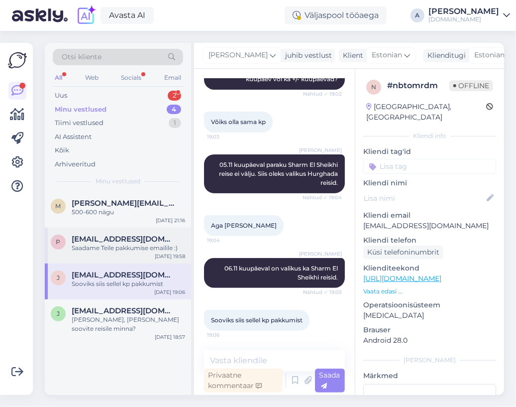
click at [128, 248] on div "Saadame Teile pakkumise emailile :)" at bounding box center [129, 247] width 114 height 9
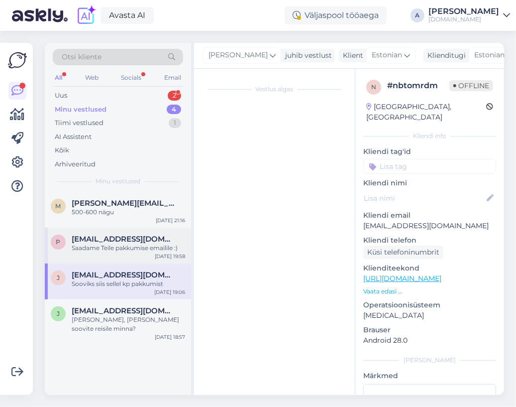
scroll to position [1160, 0]
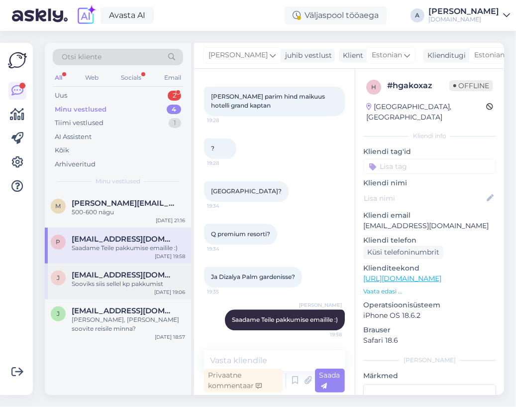
click at [140, 281] on div "Sooviks siis sellel kp pakkumist" at bounding box center [129, 283] width 114 height 9
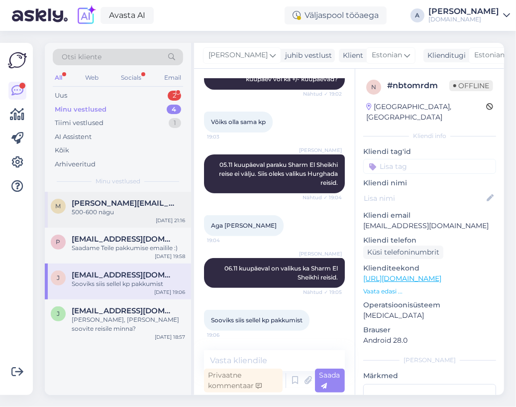
click at [127, 225] on div "m [PERSON_NAME][EMAIL_ADDRESS][PERSON_NAME][DOMAIN_NAME] 500-600 nägu [DATE] 21…" at bounding box center [118, 210] width 146 height 36
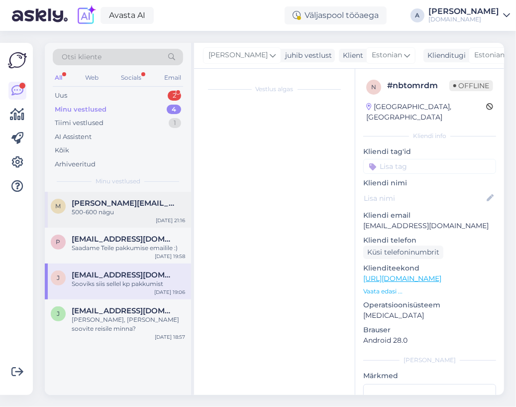
scroll to position [1804, 0]
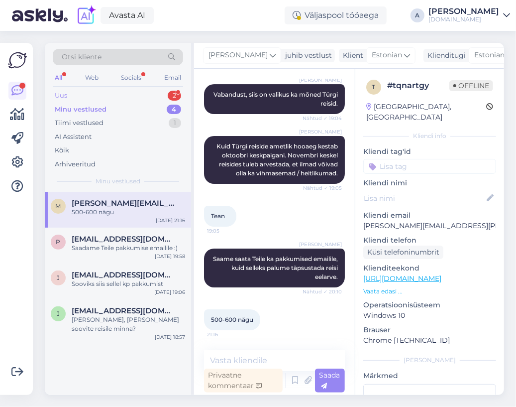
click at [144, 94] on div "Uus 2" at bounding box center [118, 96] width 130 height 14
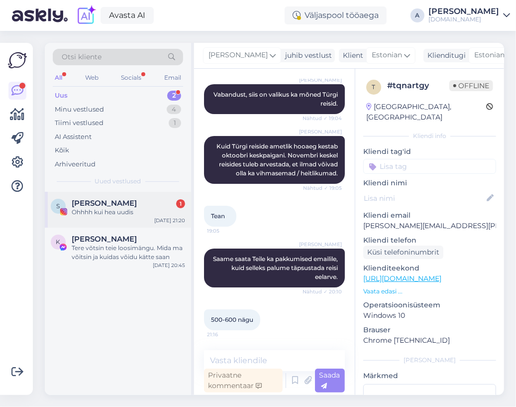
click at [158, 210] on div "Ohhhh kui hea uudis" at bounding box center [129, 212] width 114 height 9
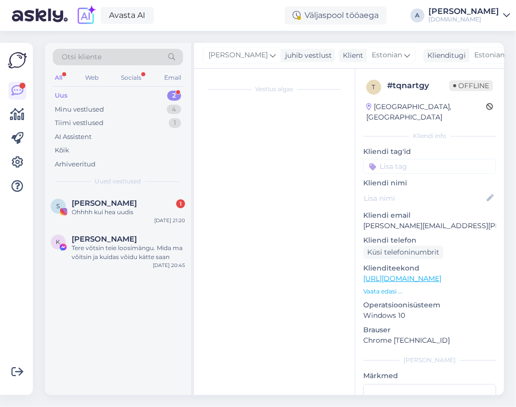
scroll to position [0, 0]
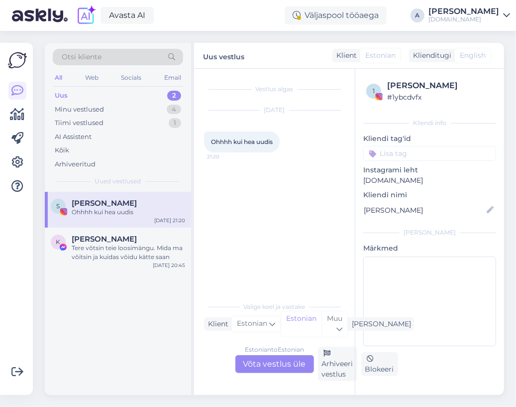
click at [257, 363] on div "Estonian to Estonian Võta vestlus üle" at bounding box center [275, 364] width 79 height 18
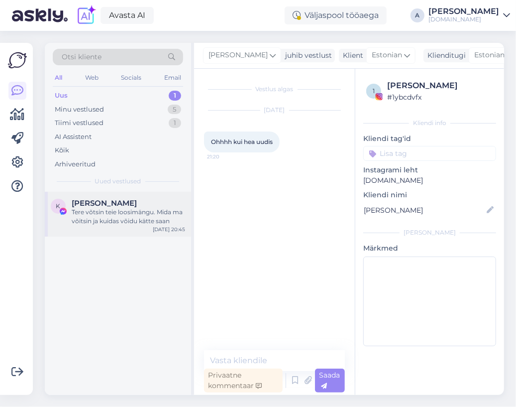
click at [160, 230] on div "[DATE] 20:45" at bounding box center [169, 229] width 32 height 7
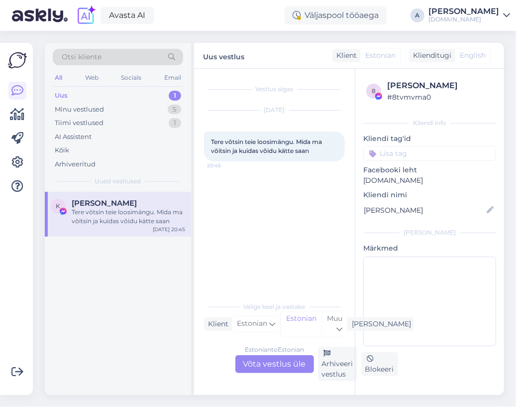
click at [286, 359] on div "Estonian to Estonian Võta vestlus üle" at bounding box center [275, 364] width 79 height 18
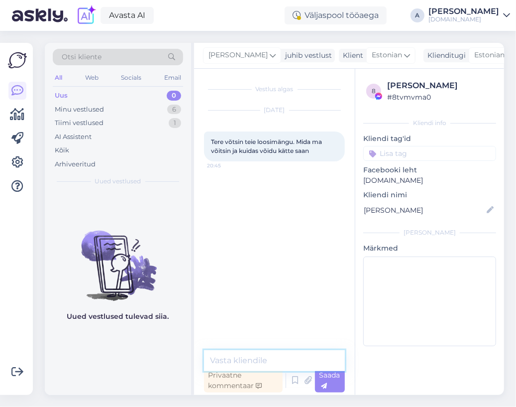
click at [260, 357] on textarea at bounding box center [274, 360] width 141 height 21
type textarea "Tere, palju õnne :)P"
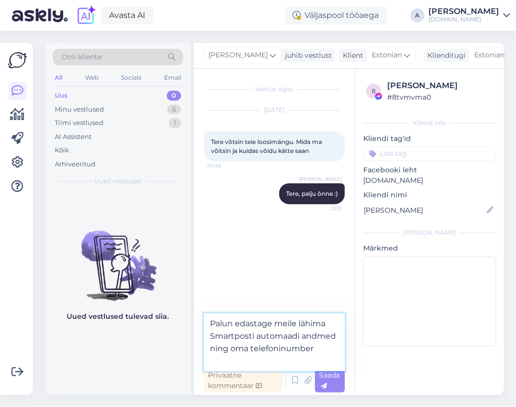
type textarea "Palun edastage meile lähima Smartposti automaadi andmed ning oma telefoninumber."
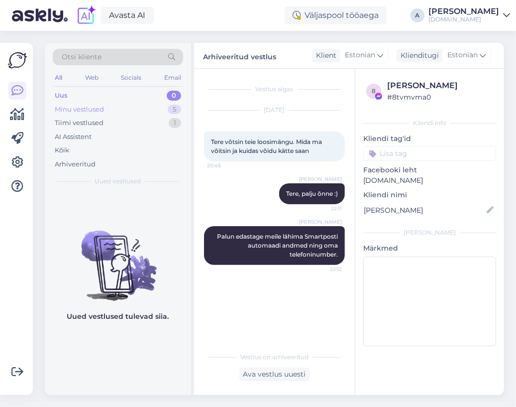
click at [139, 108] on div "Minu vestlused 5" at bounding box center [118, 110] width 130 height 14
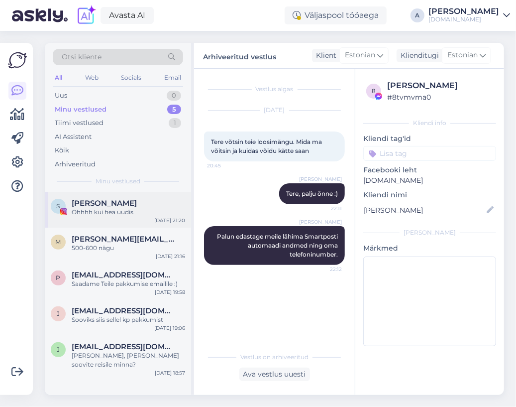
click at [123, 204] on div "[PERSON_NAME]" at bounding box center [129, 203] width 114 height 9
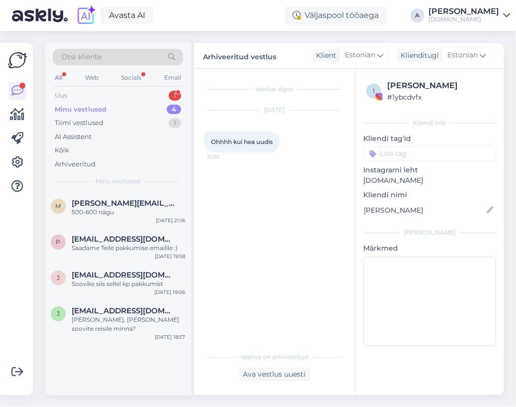
click at [168, 97] on div "Uus 1" at bounding box center [118, 96] width 130 height 14
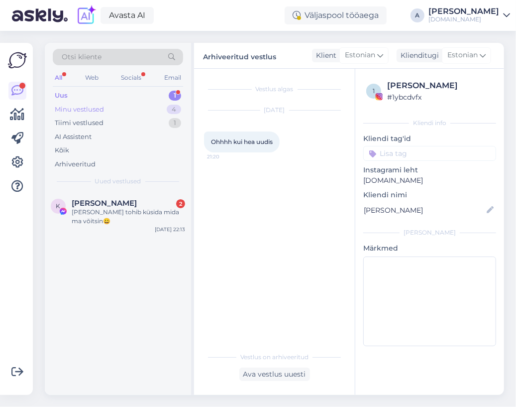
click at [163, 111] on div "Minu vestlused 4" at bounding box center [118, 110] width 130 height 14
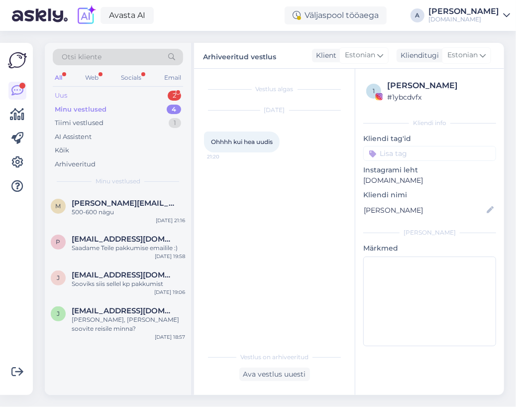
click at [157, 100] on div "Uus 2" at bounding box center [118, 96] width 130 height 14
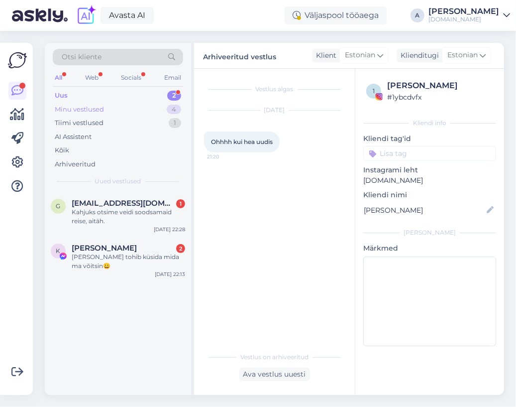
click at [173, 107] on div "4" at bounding box center [174, 110] width 14 height 10
